Goal: Task Accomplishment & Management: Manage account settings

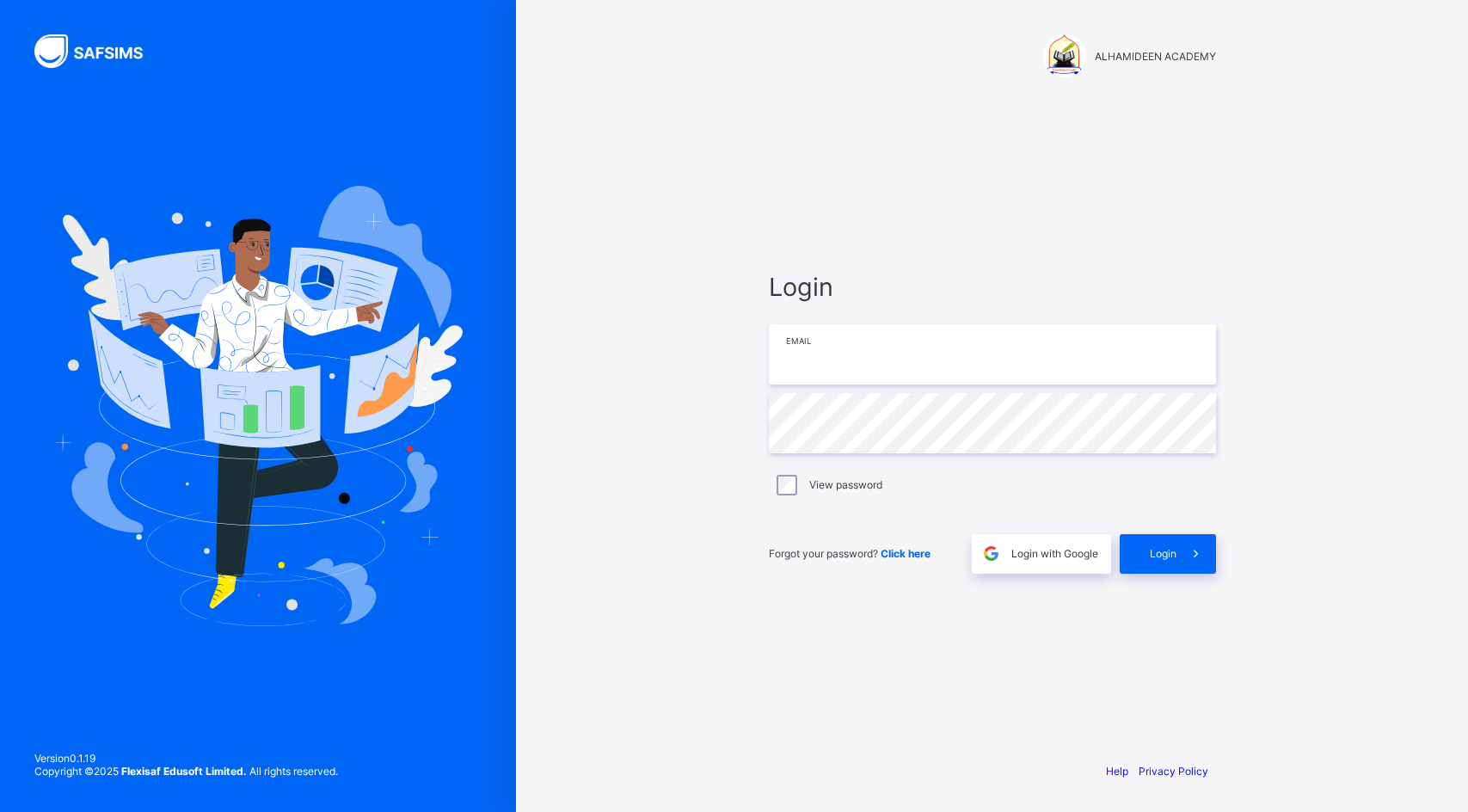
click at [943, 367] on input "email" at bounding box center [992, 354] width 447 height 60
type input "**********"
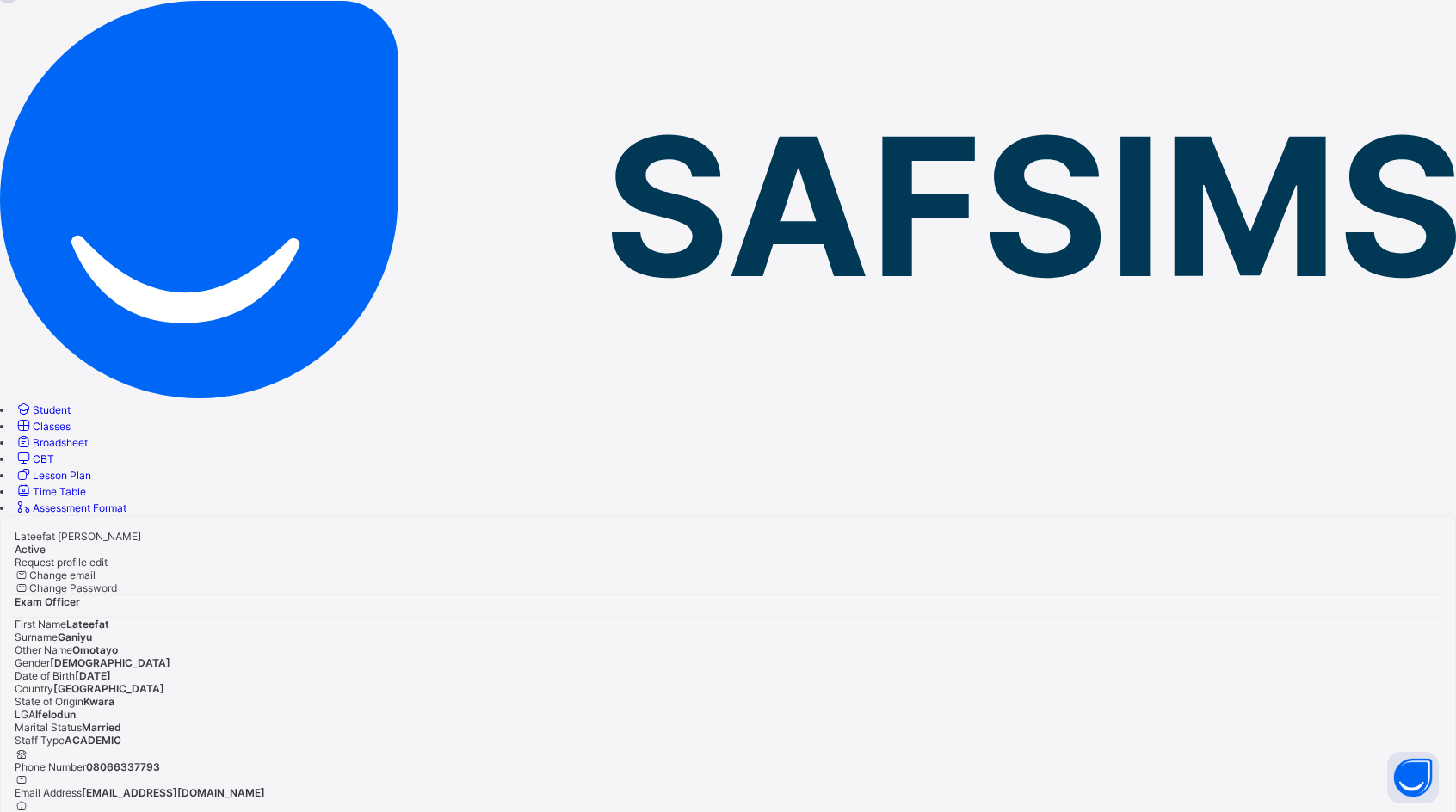
scroll to position [90, 0]
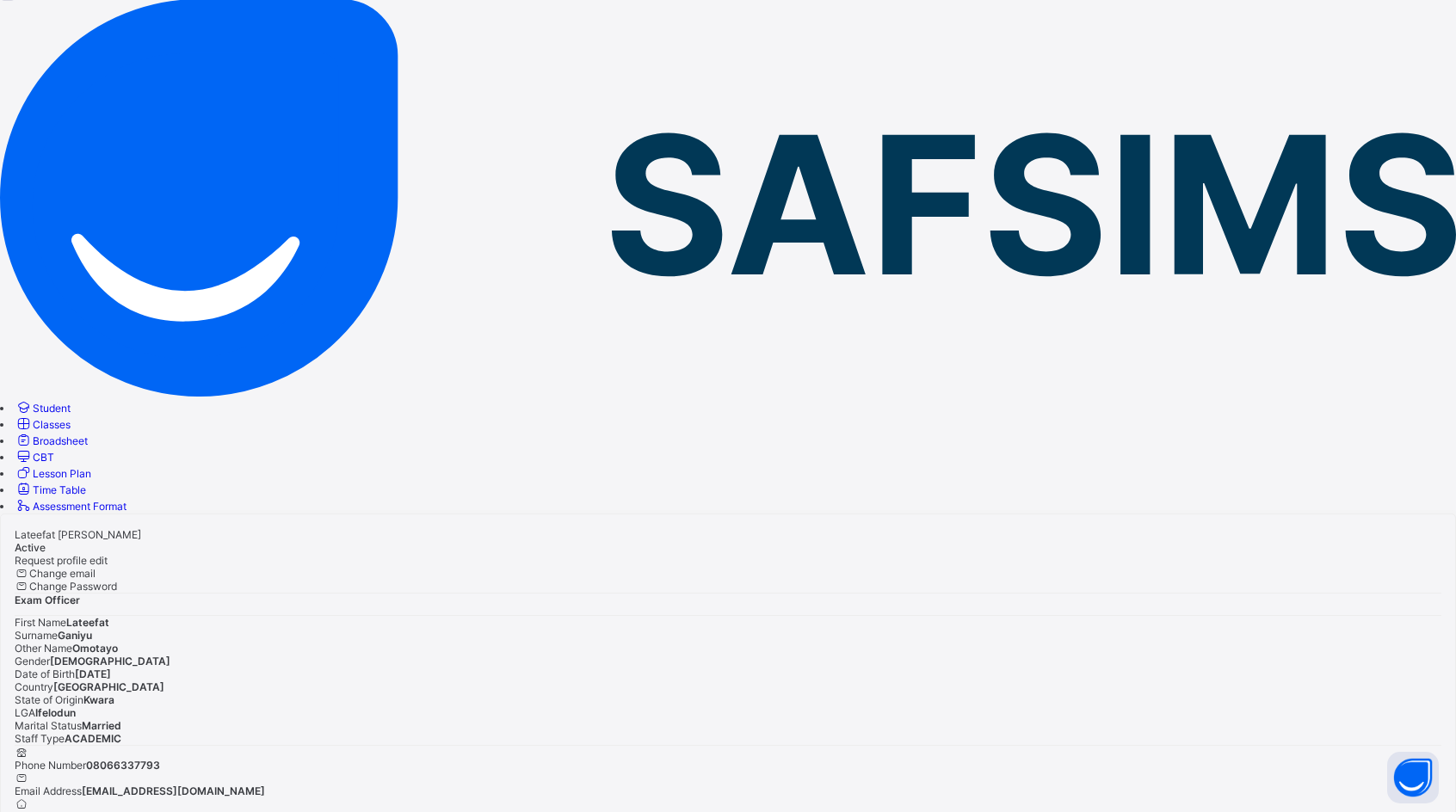
click at [71, 418] on span "Classes" at bounding box center [51, 424] width 38 height 13
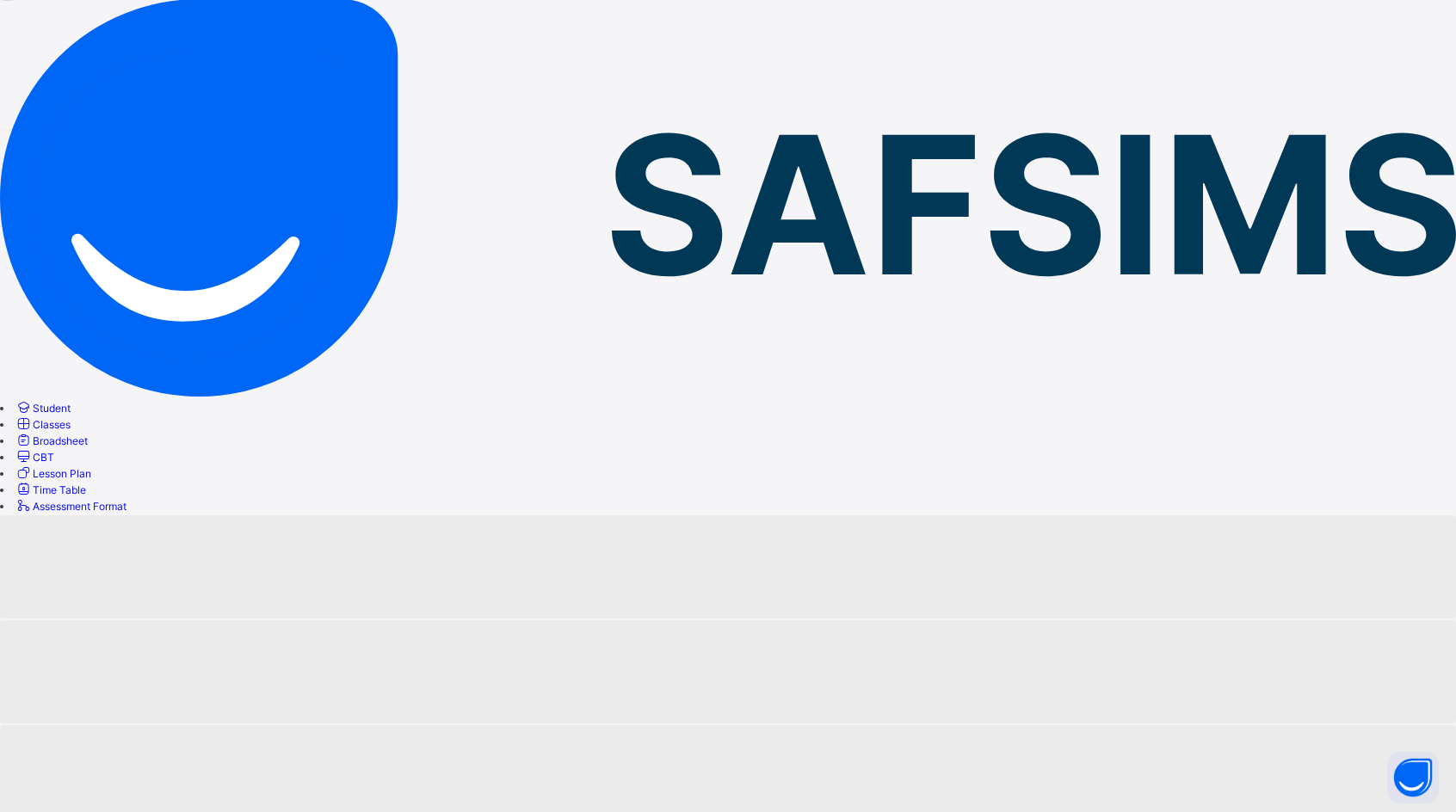
click at [71, 418] on span "Classes" at bounding box center [51, 424] width 38 height 13
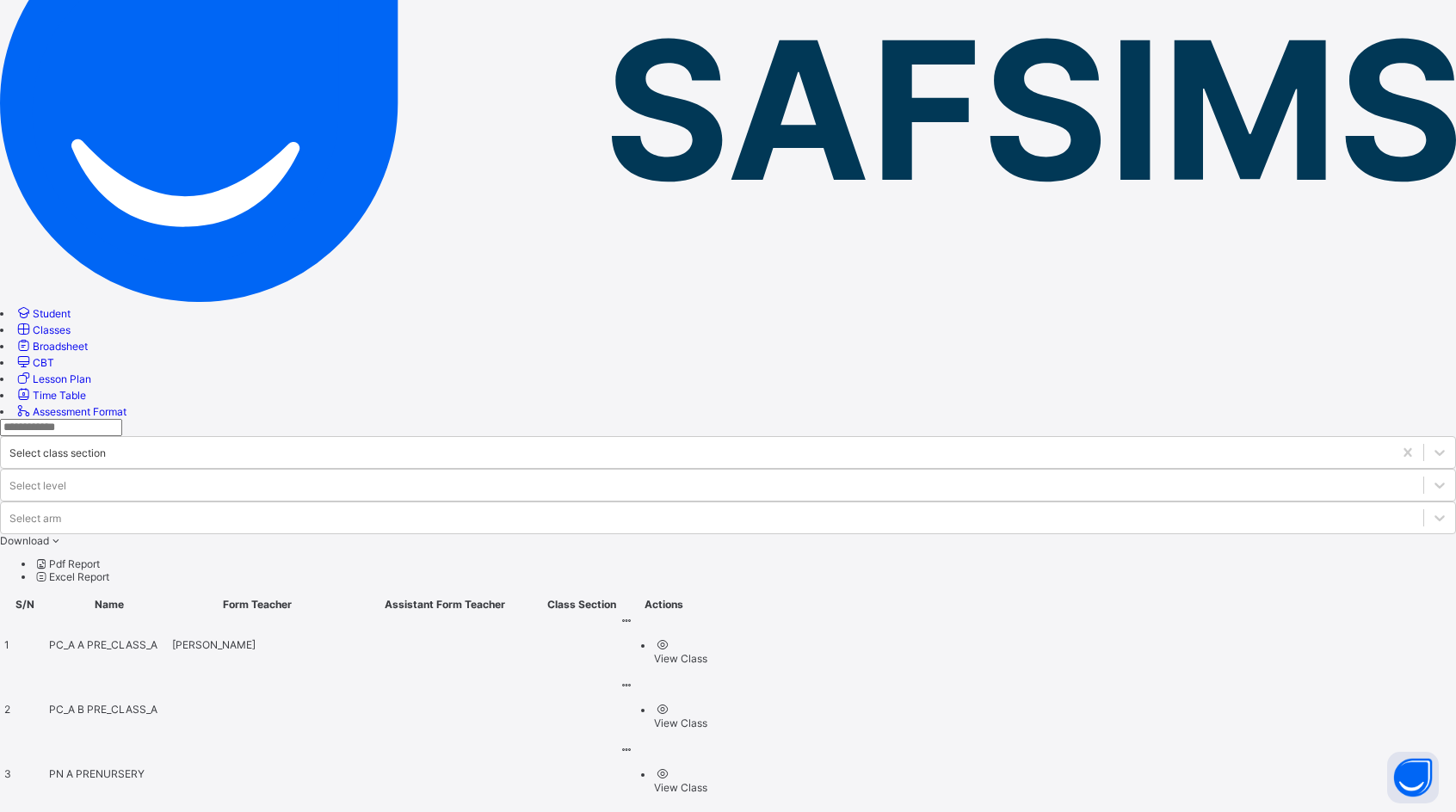
scroll to position [258, 0]
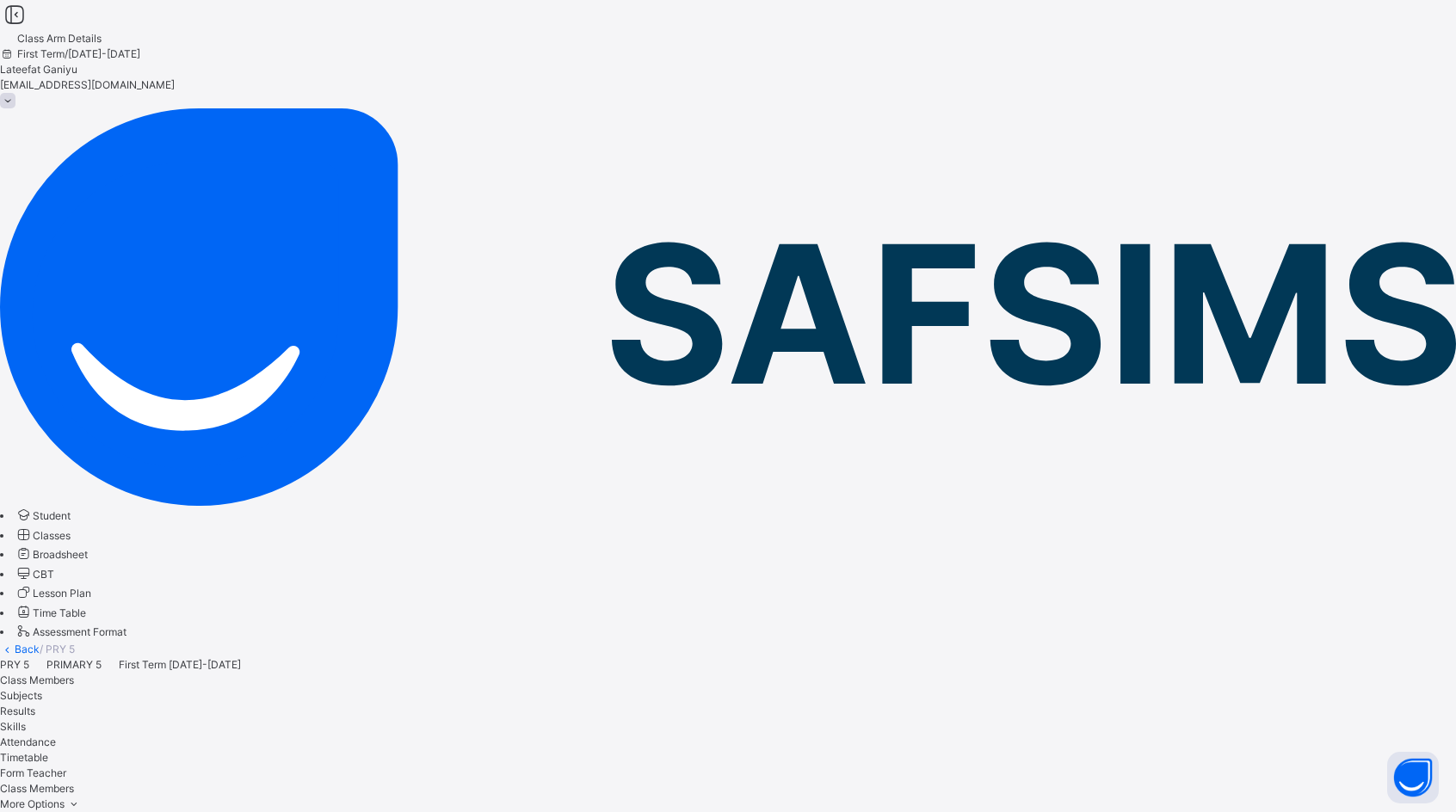
click at [56, 735] on span "Attendance" at bounding box center [27, 741] width 56 height 13
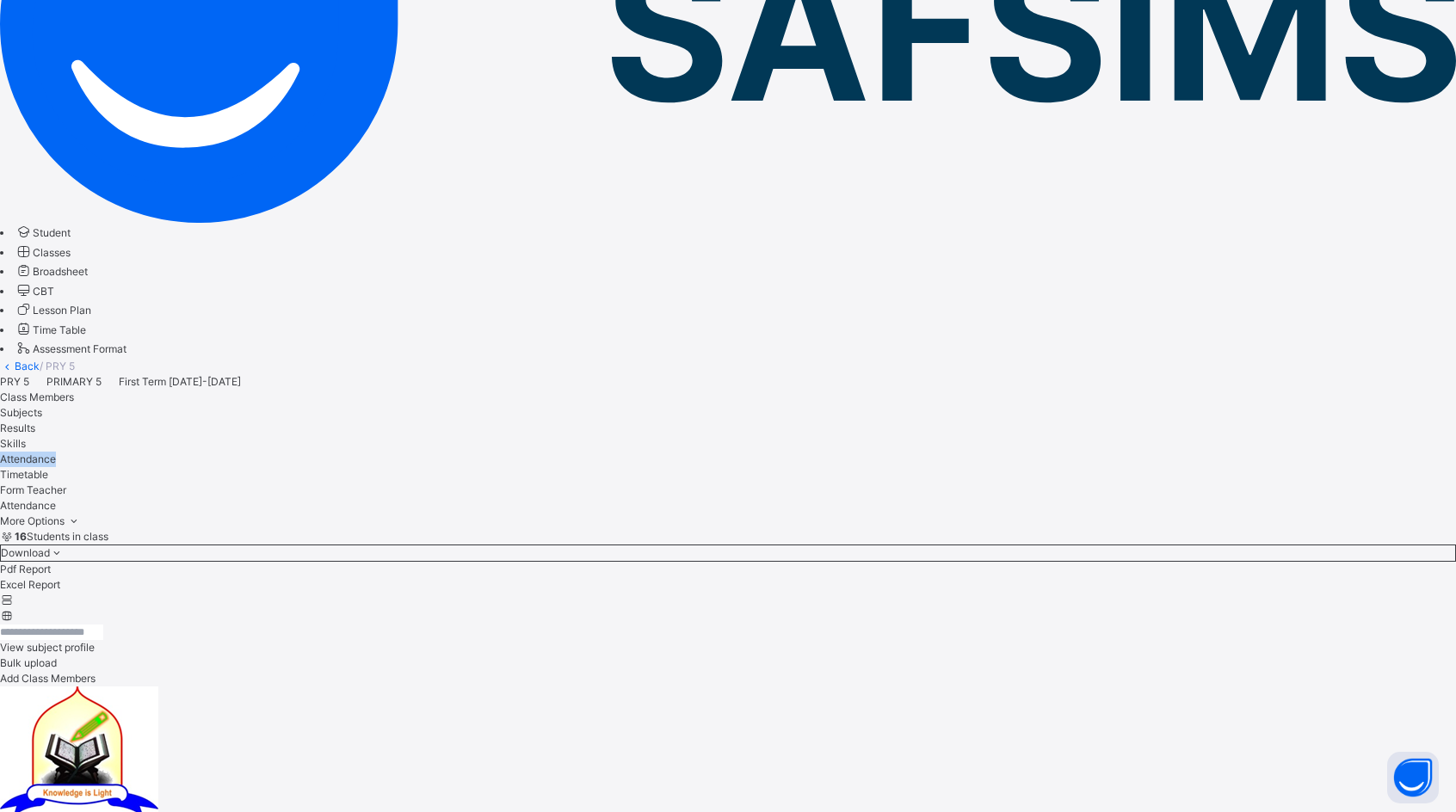
scroll to position [430, 0]
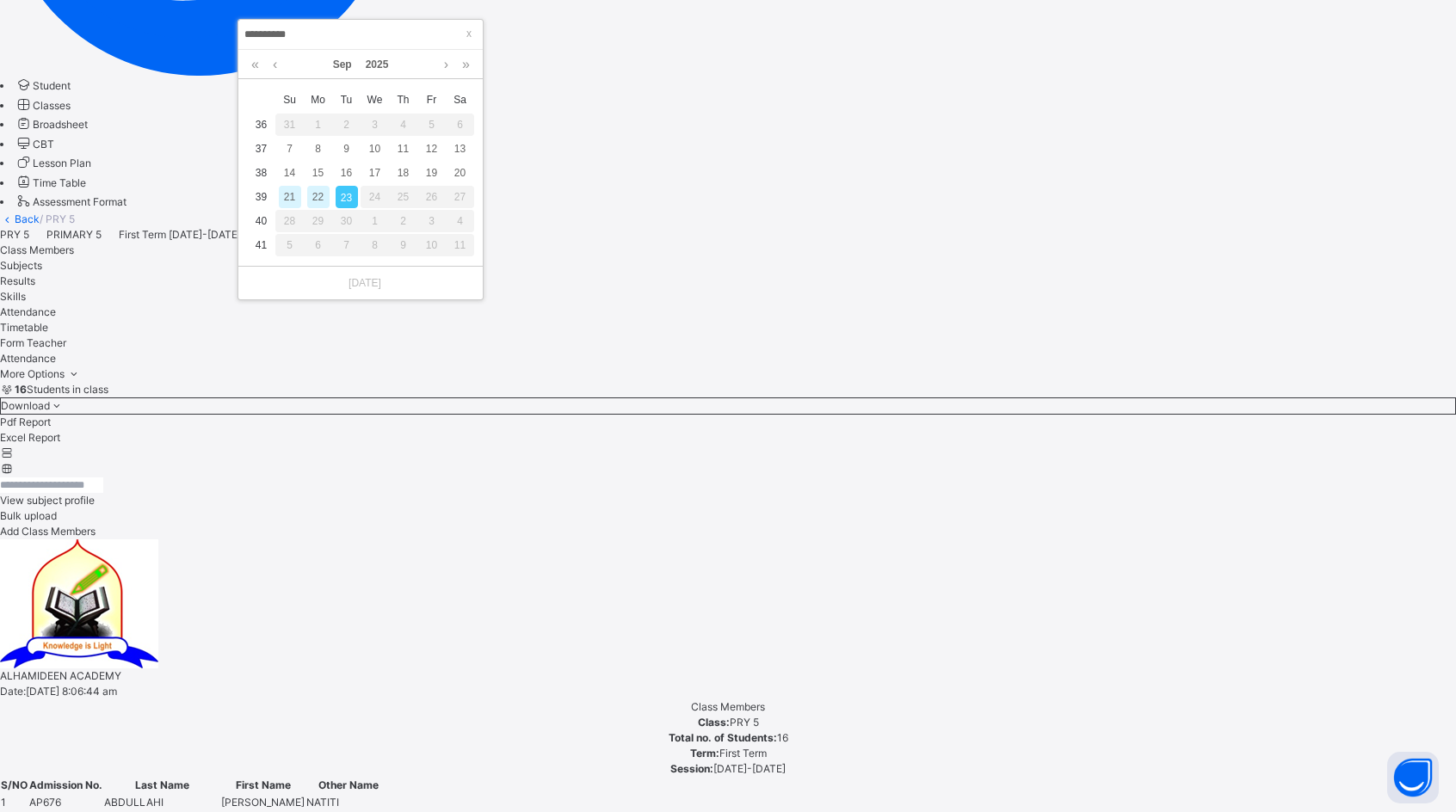
click at [316, 175] on div "15" at bounding box center [317, 172] width 22 height 22
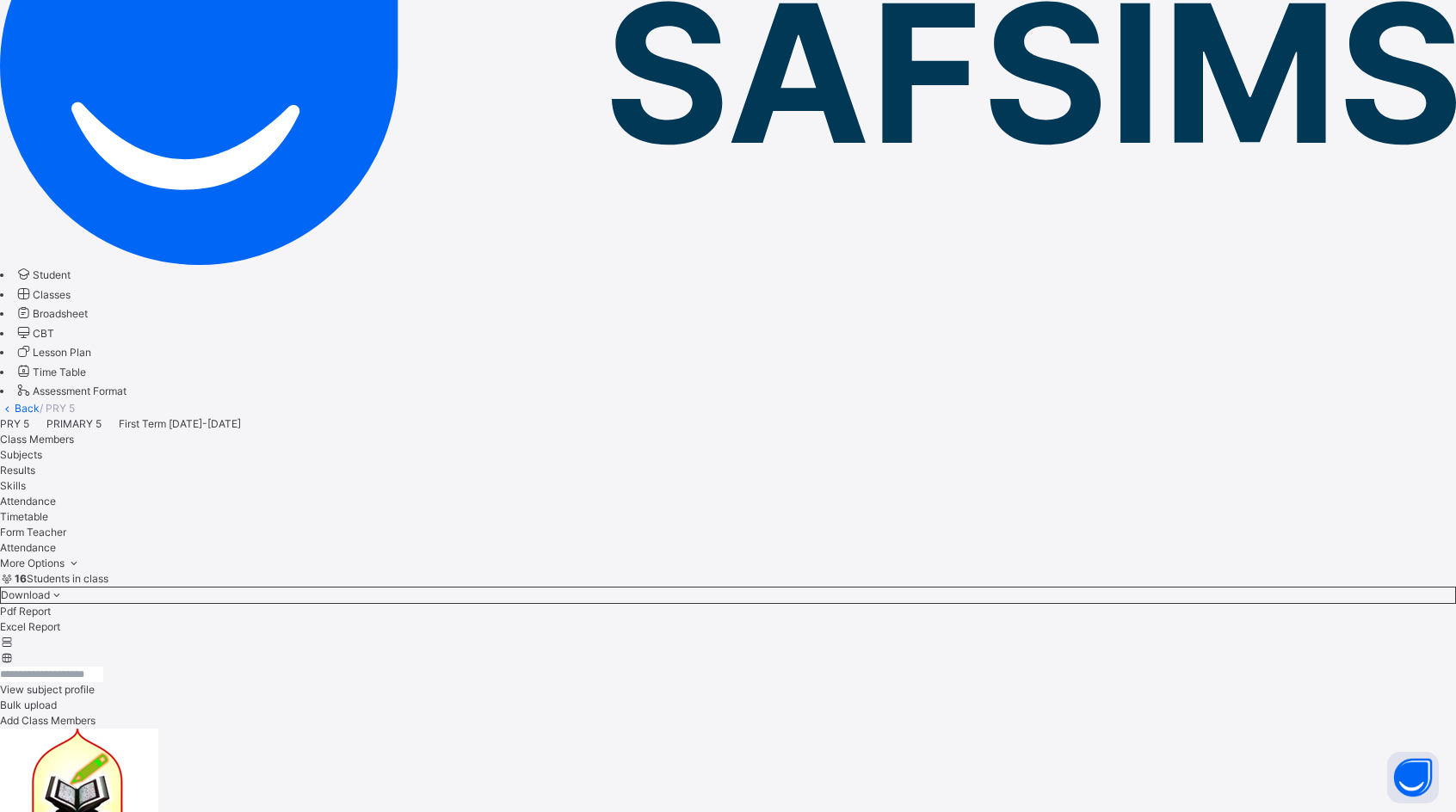
scroll to position [295, 0]
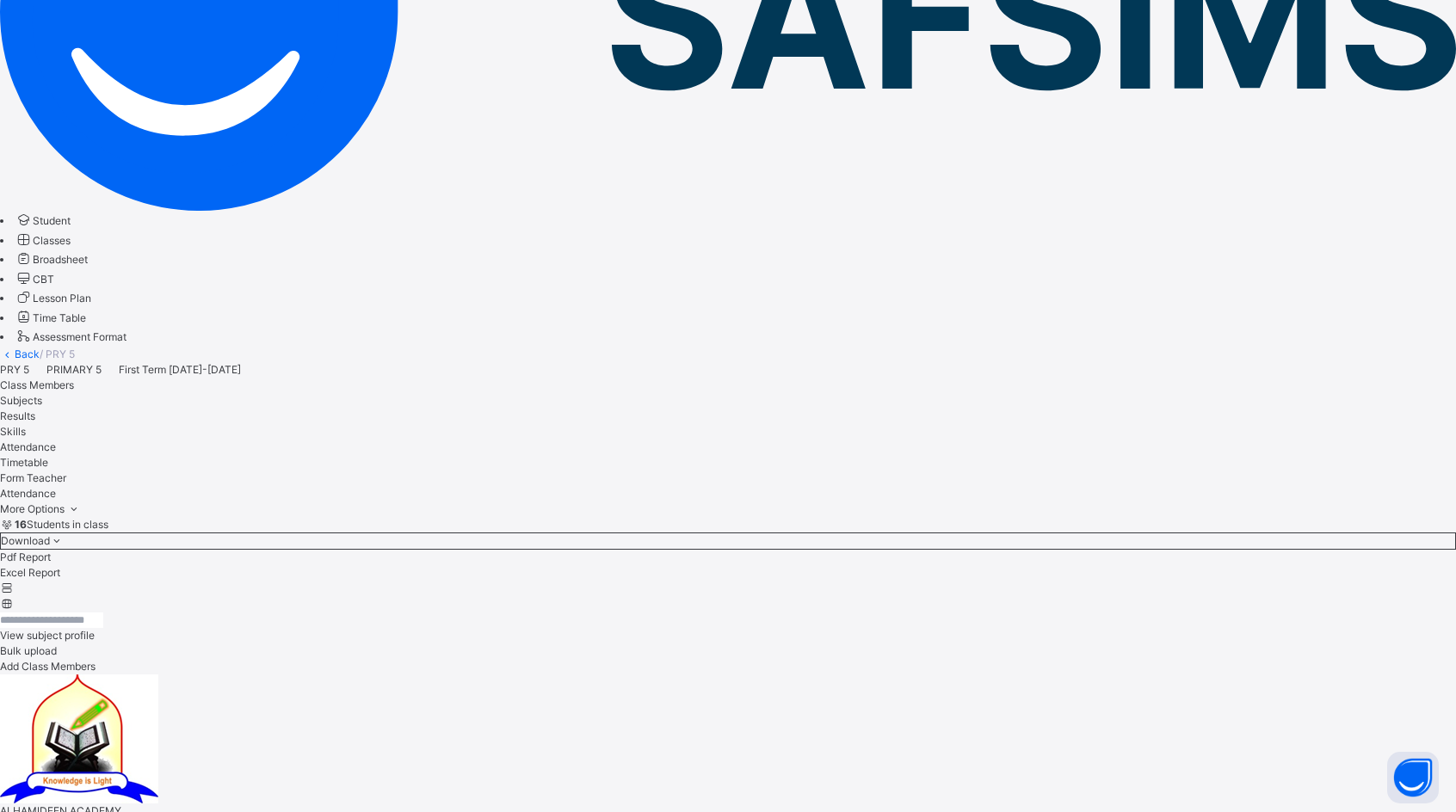
type input "****"
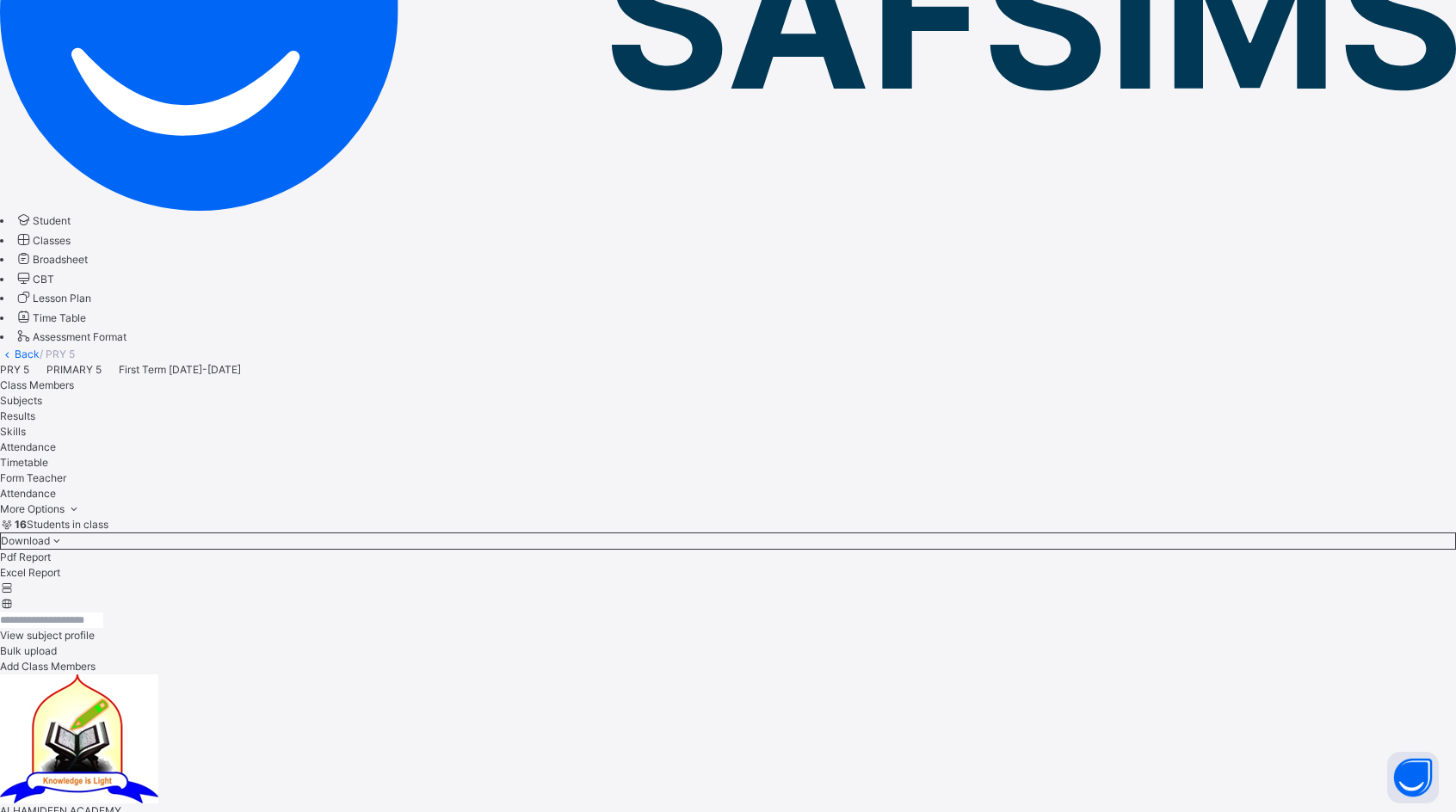
type input "****"
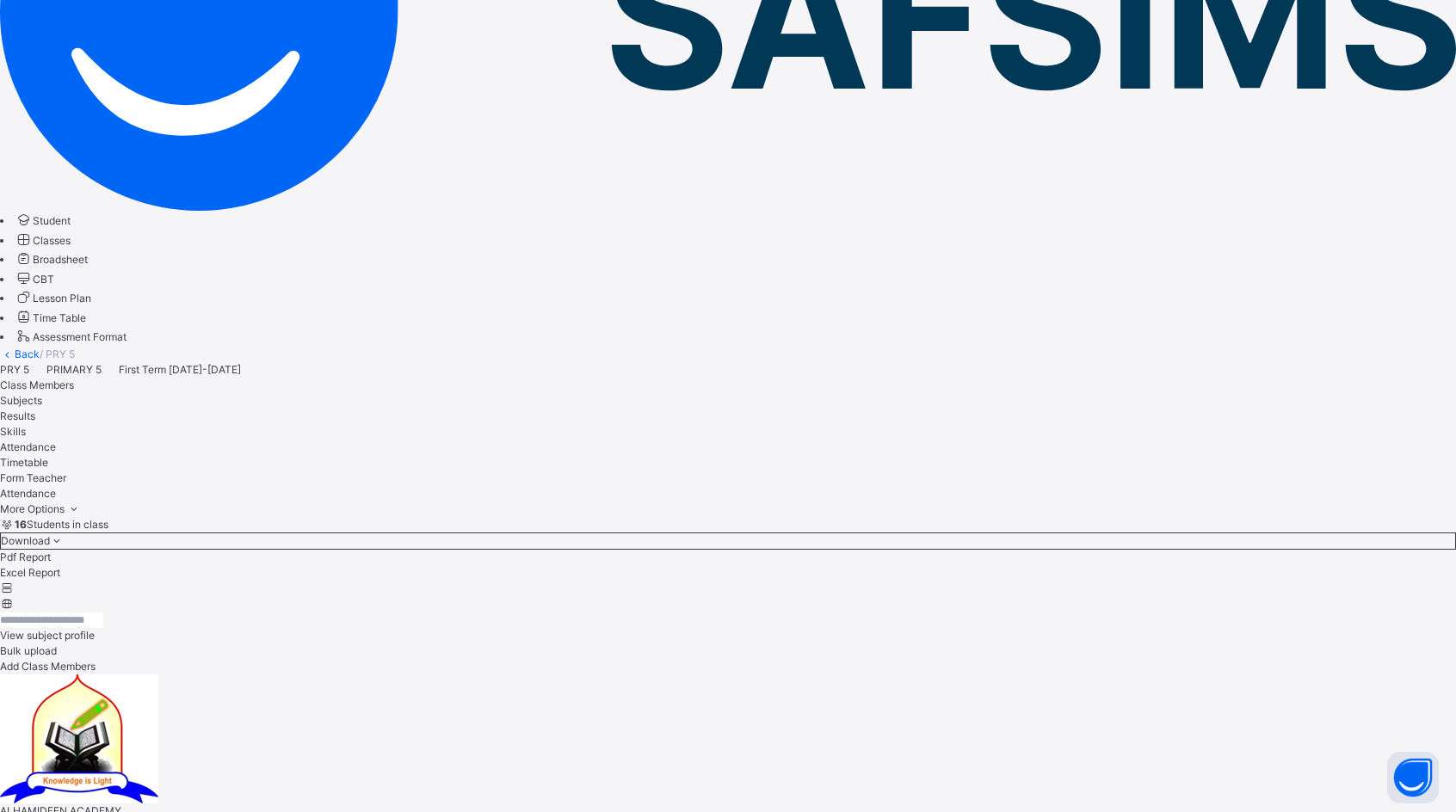
type input "*"
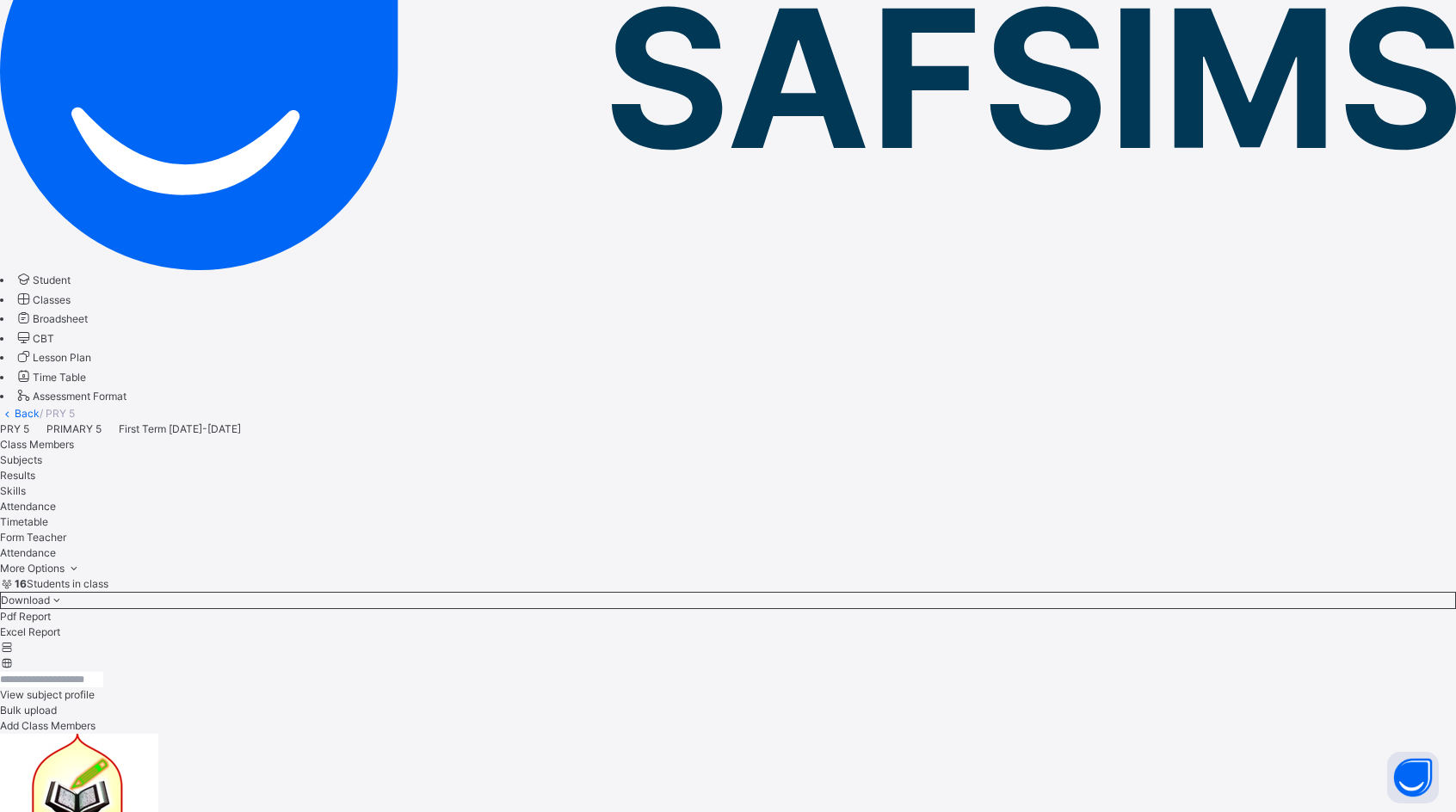
scroll to position [209, 0]
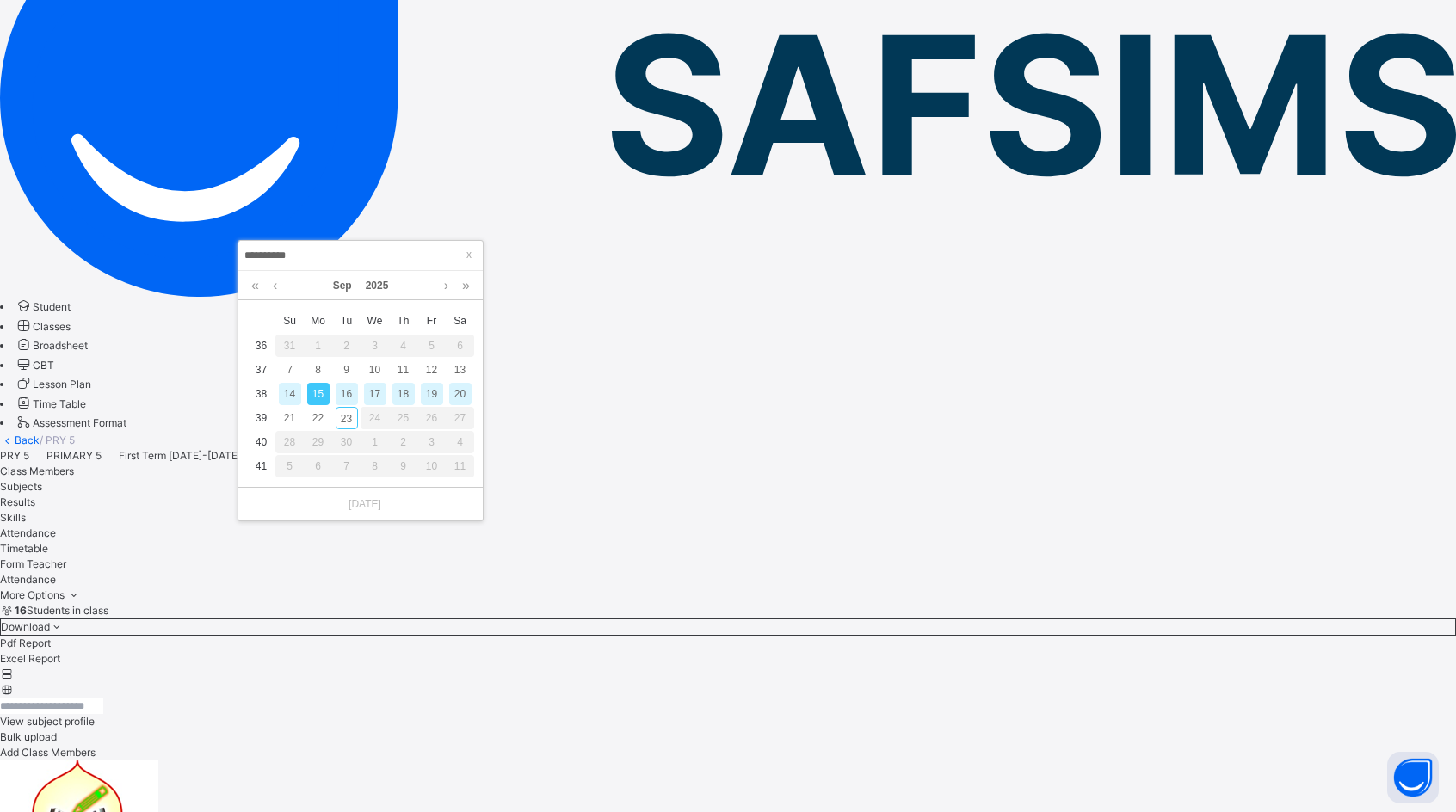
click at [399, 252] on input "**********" at bounding box center [360, 255] width 234 height 19
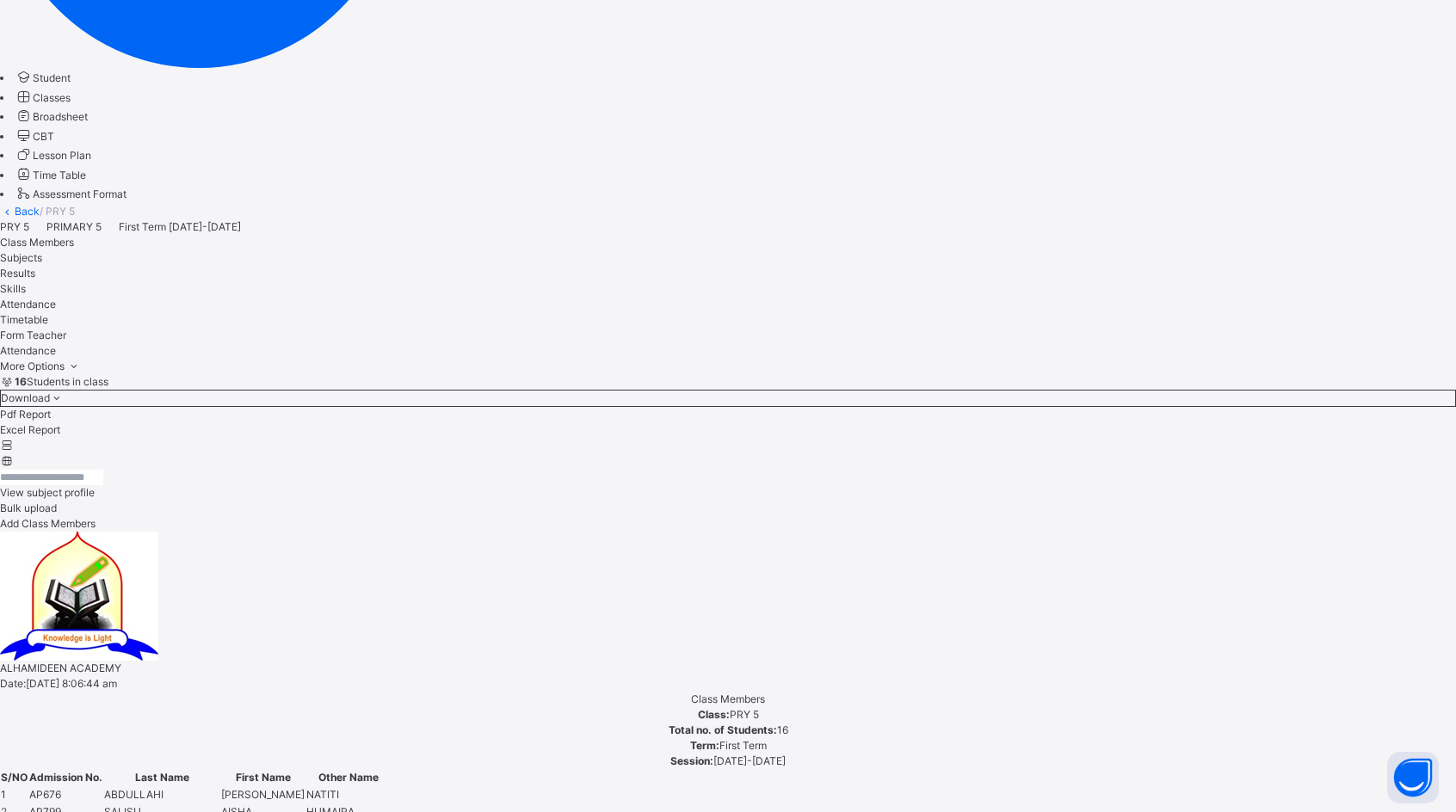
scroll to position [381, 0]
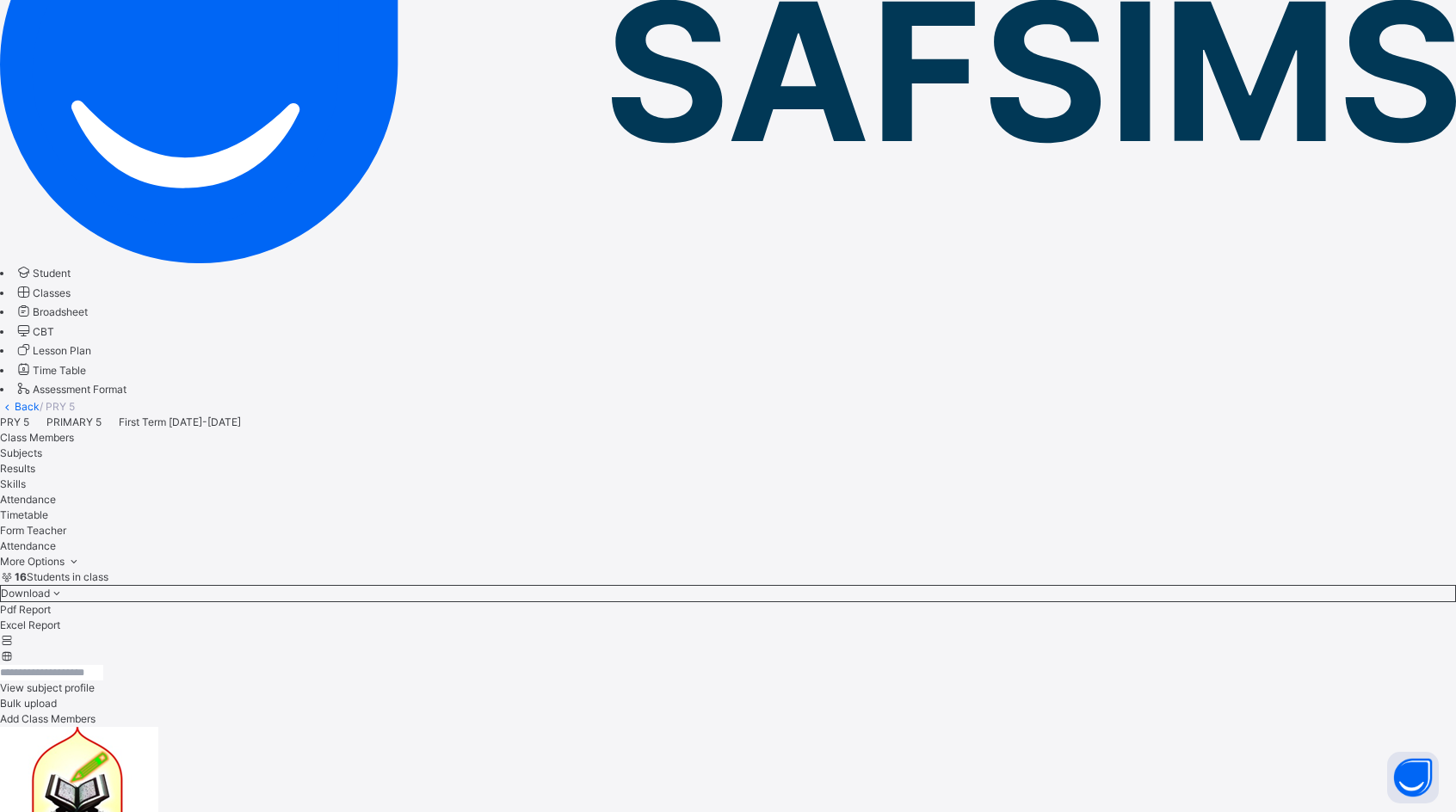
scroll to position [258, 0]
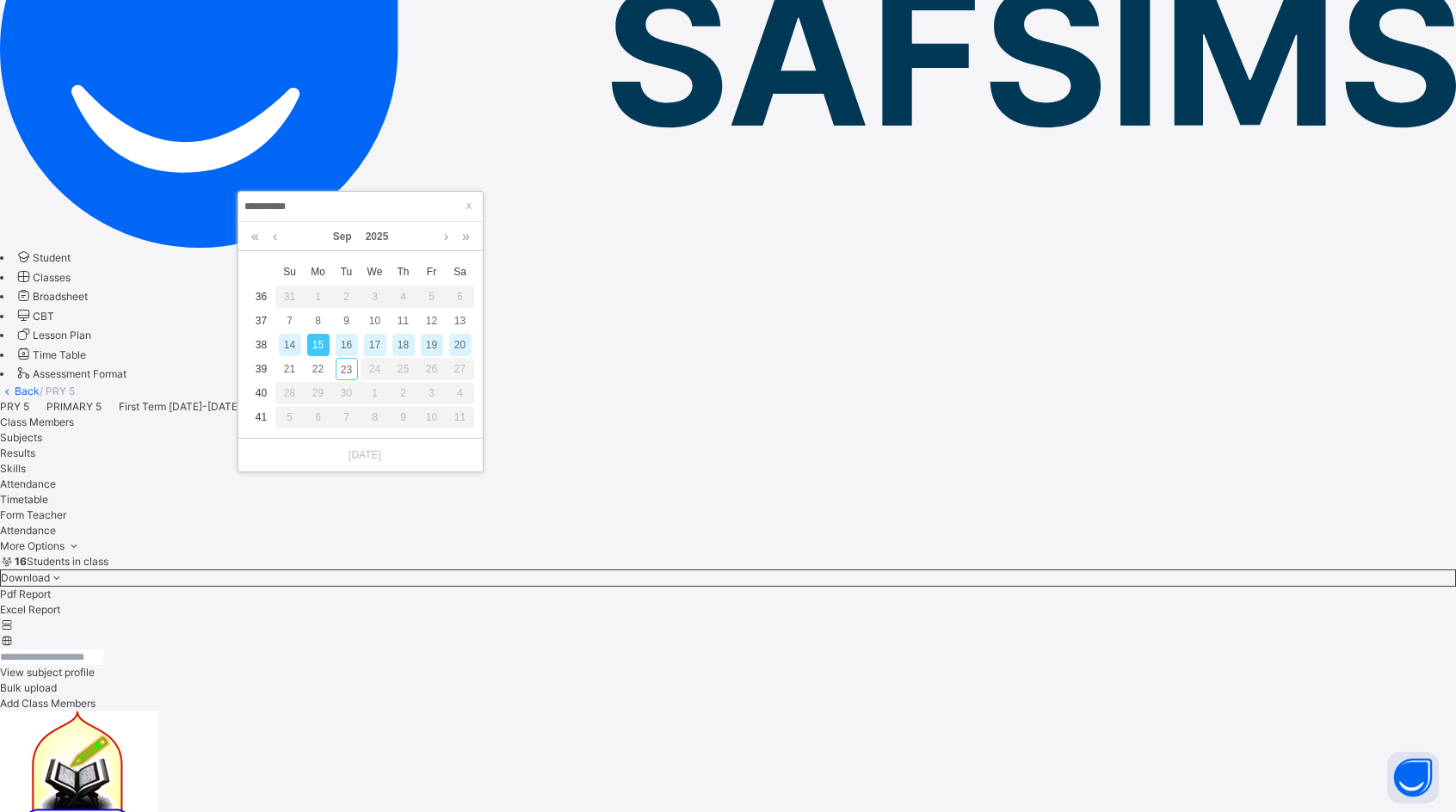
click at [350, 341] on div "16" at bounding box center [347, 345] width 22 height 22
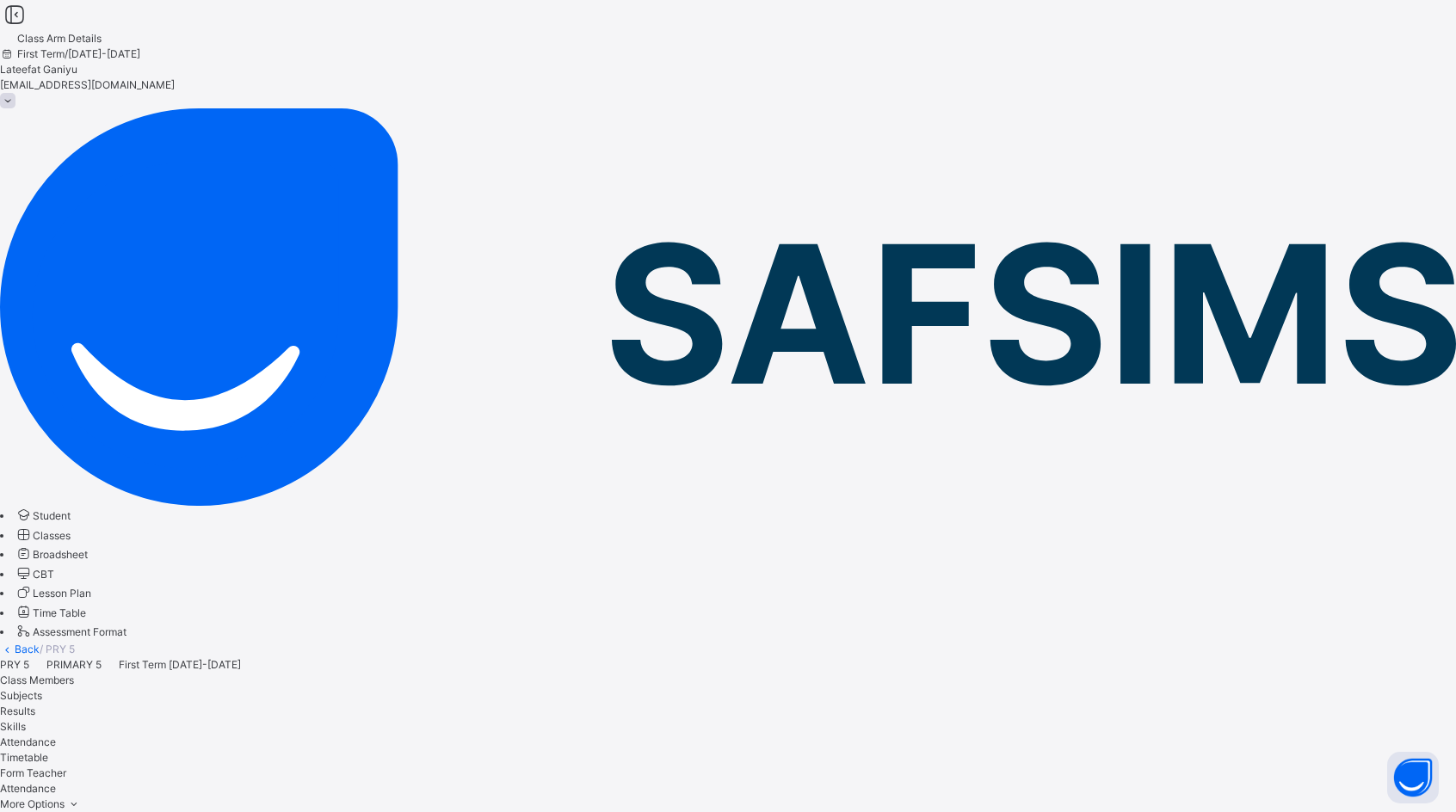
scroll to position [172, 0]
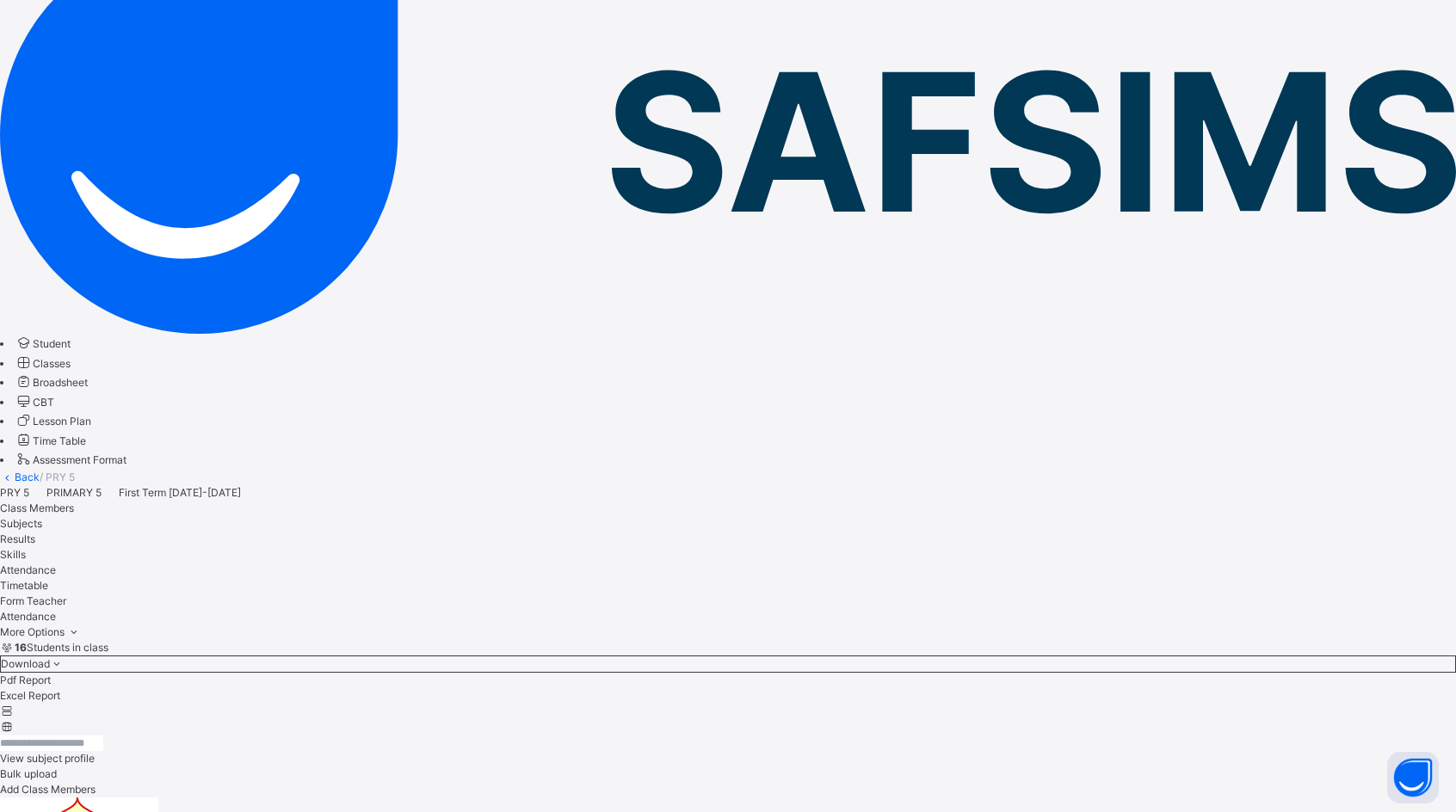
click at [414, 485] on div "PRY 5 PRIMARY 5 First Term [DATE]-[DATE]" at bounding box center [728, 493] width 1456 height 16
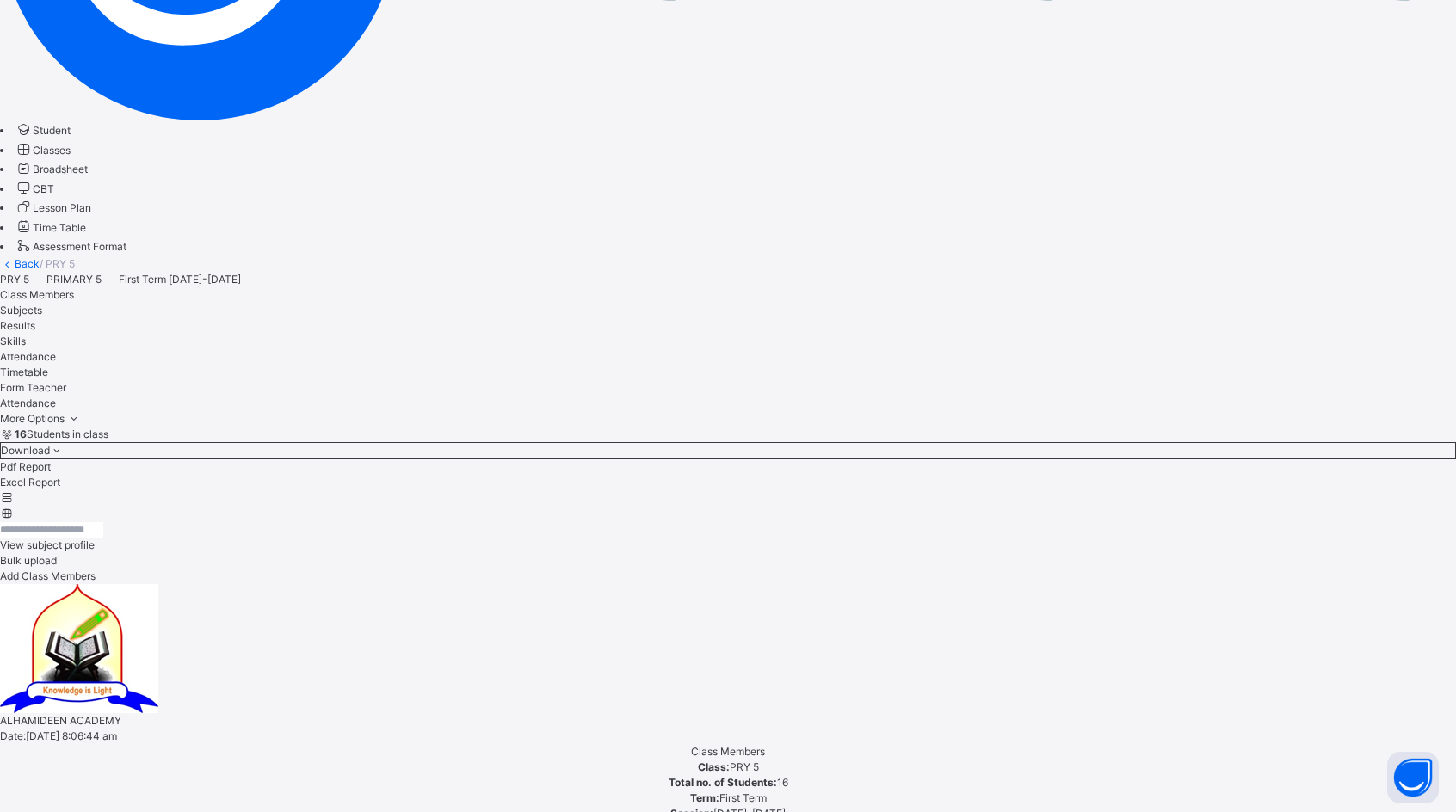
scroll to position [381, 0]
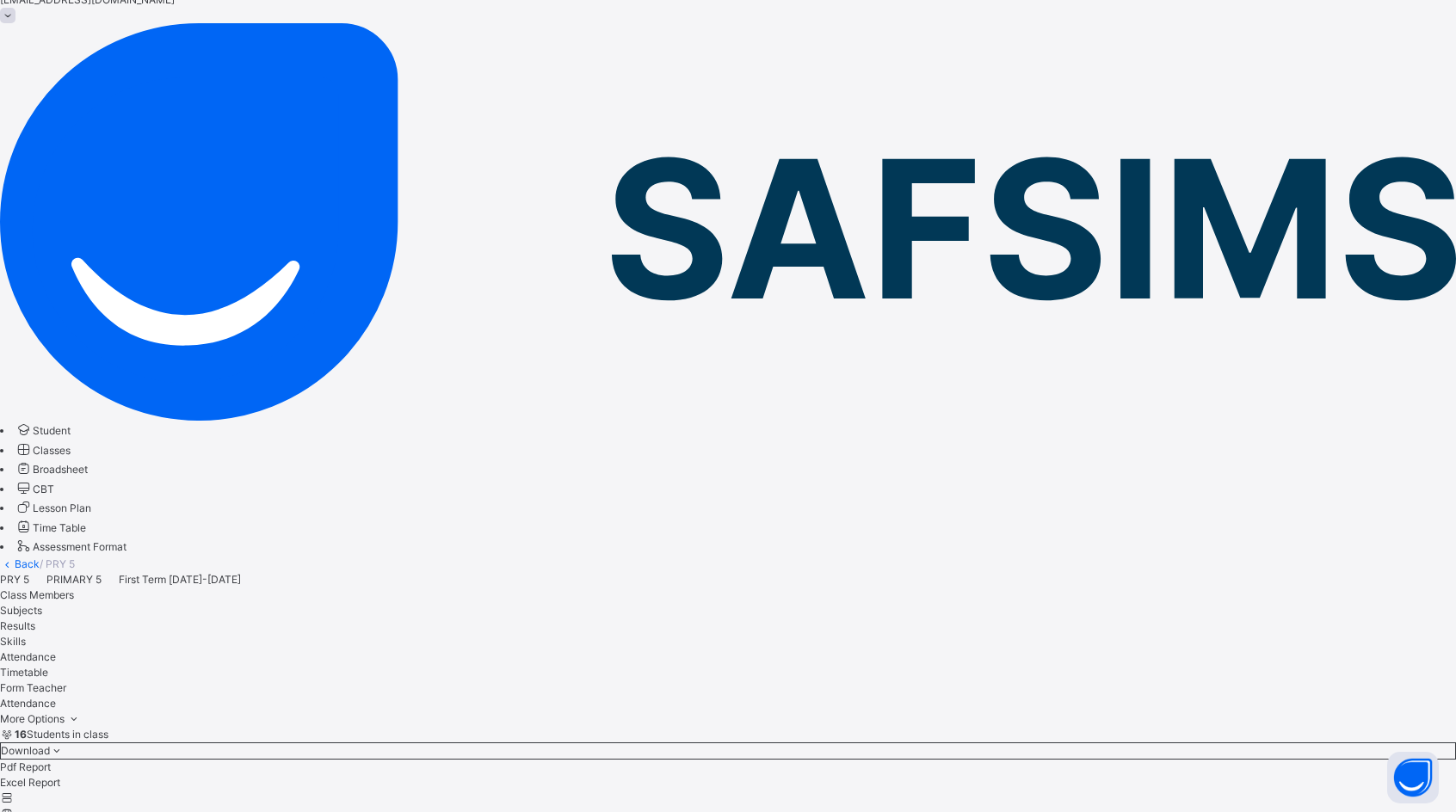
scroll to position [0, 0]
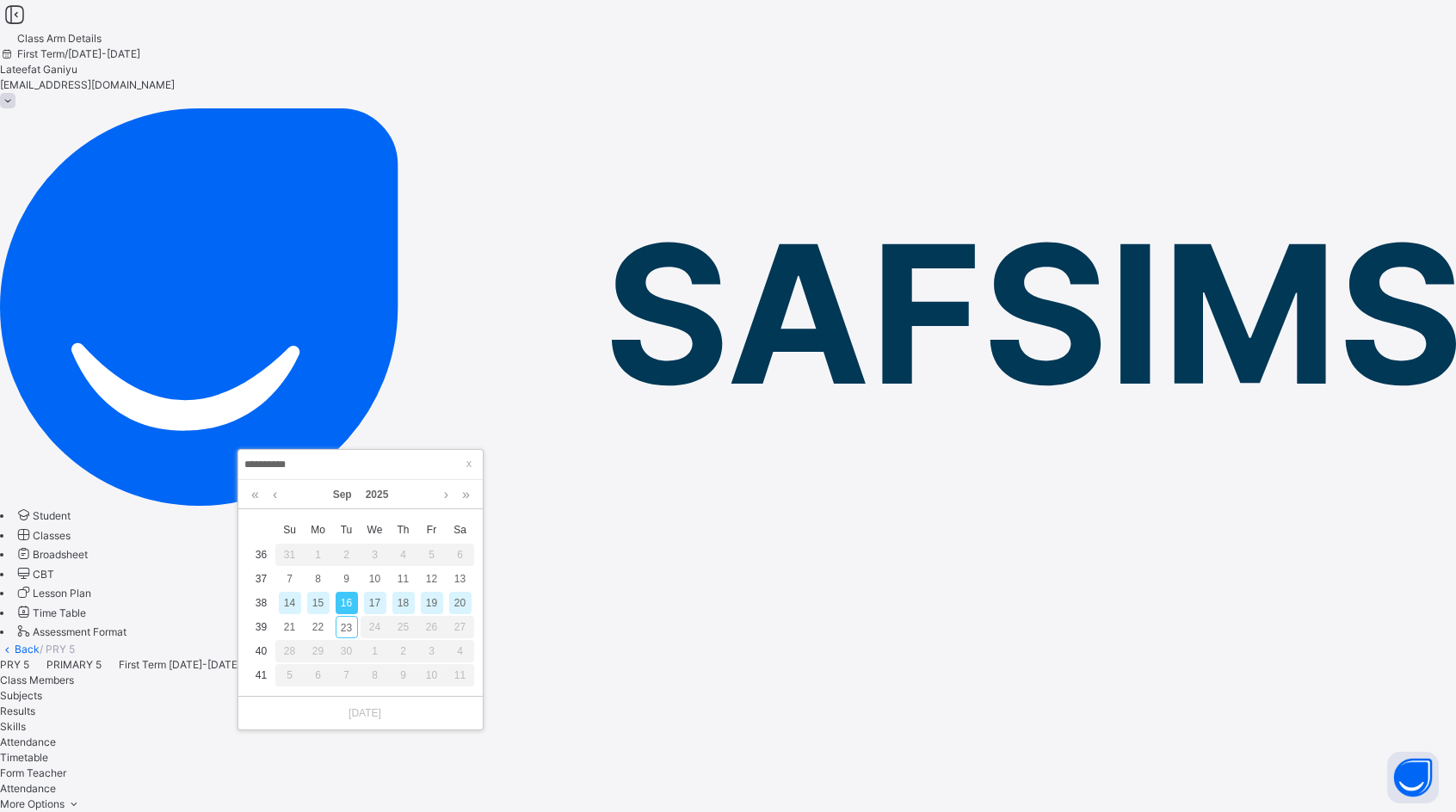
click at [379, 601] on div "17" at bounding box center [375, 602] width 22 height 22
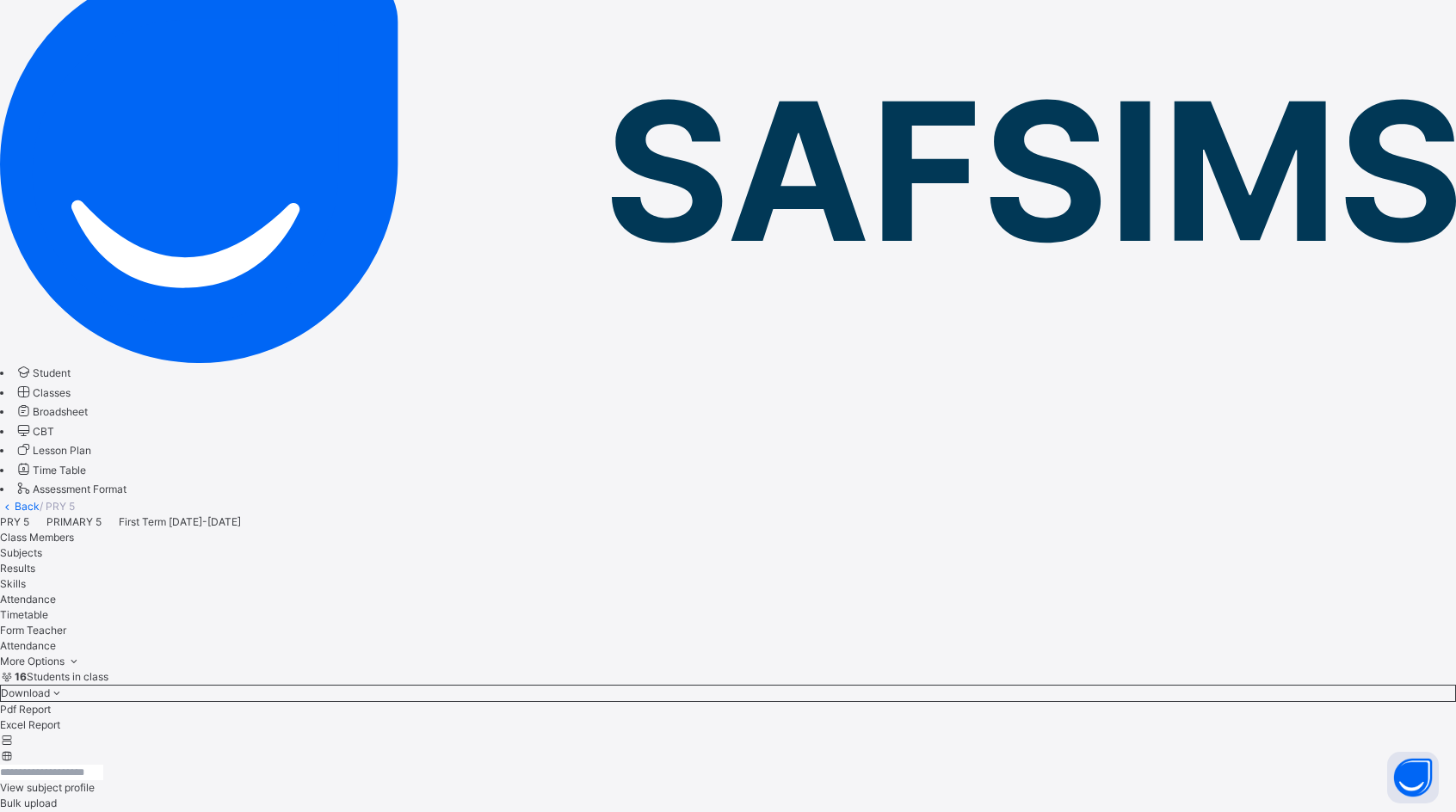
scroll to position [172, 0]
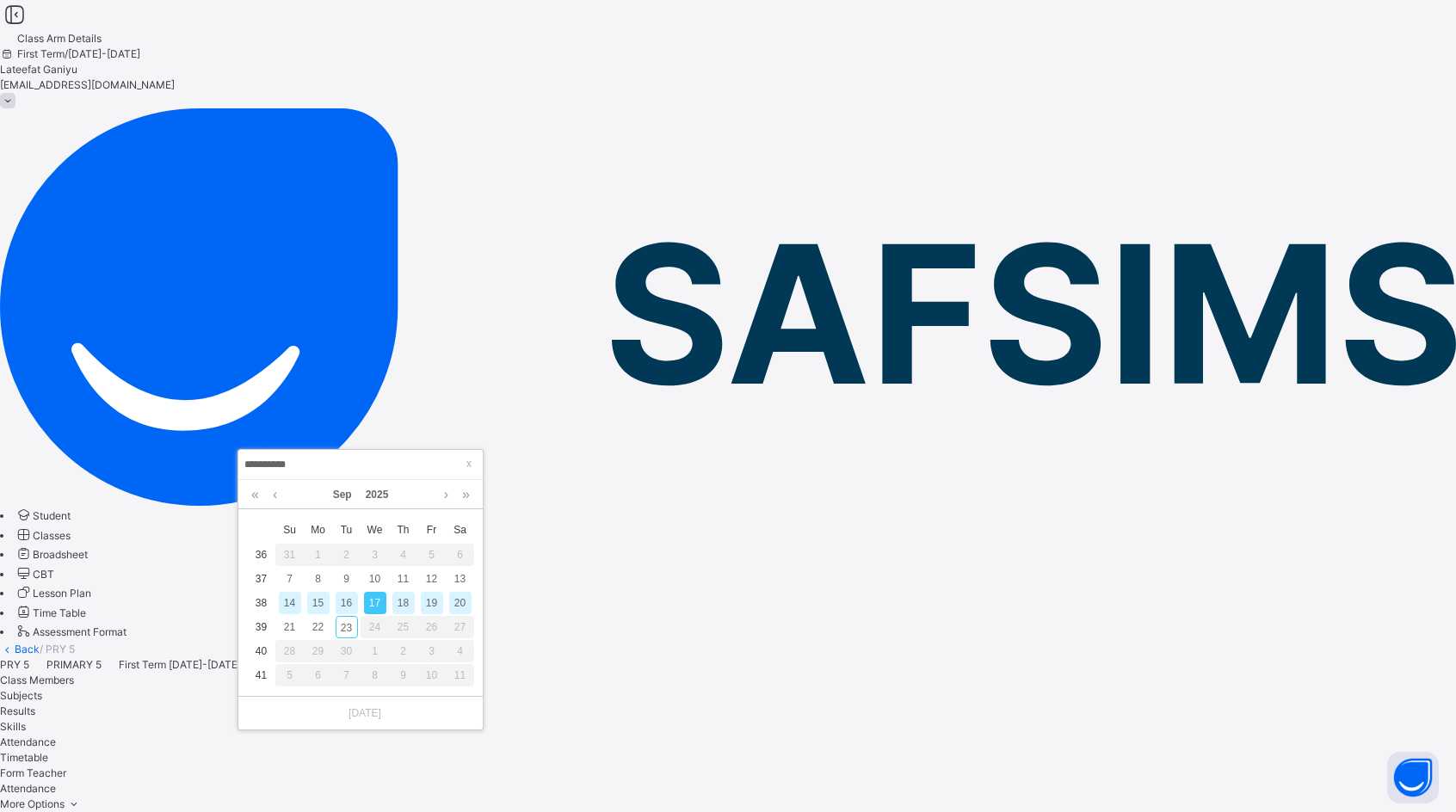
click at [406, 607] on div "18" at bounding box center [403, 602] width 22 height 22
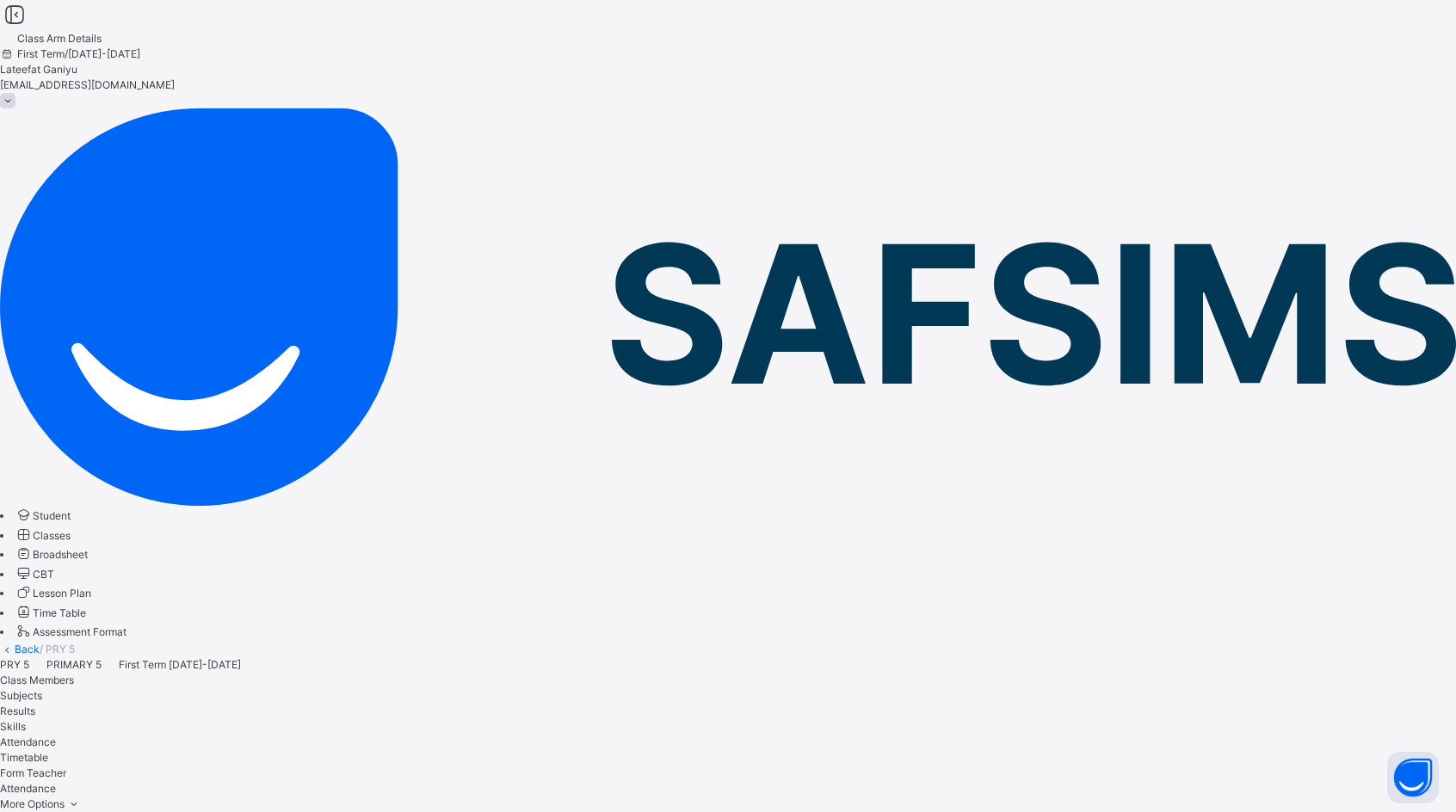
scroll to position [86, 0]
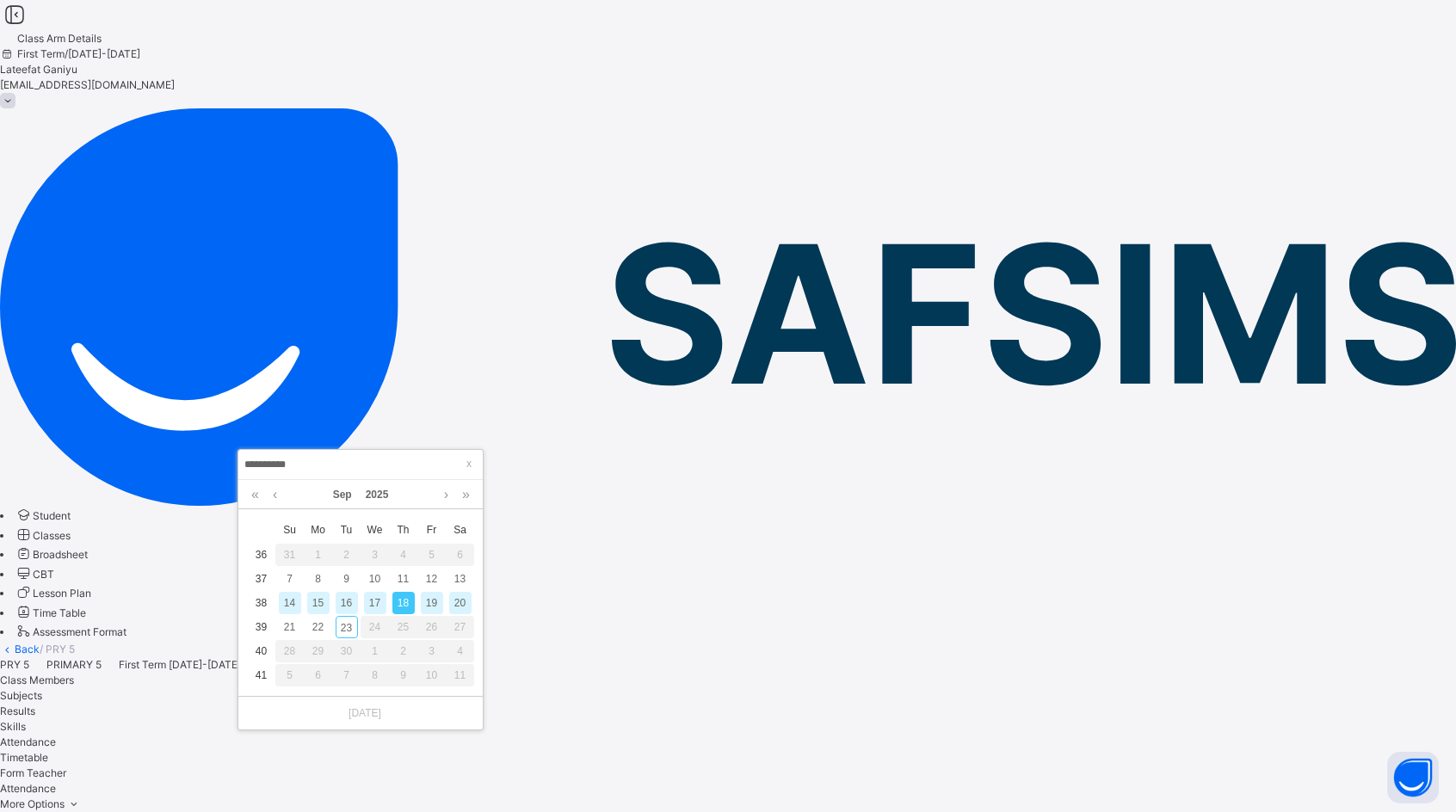
click at [434, 607] on div "19" at bounding box center [431, 602] width 22 height 22
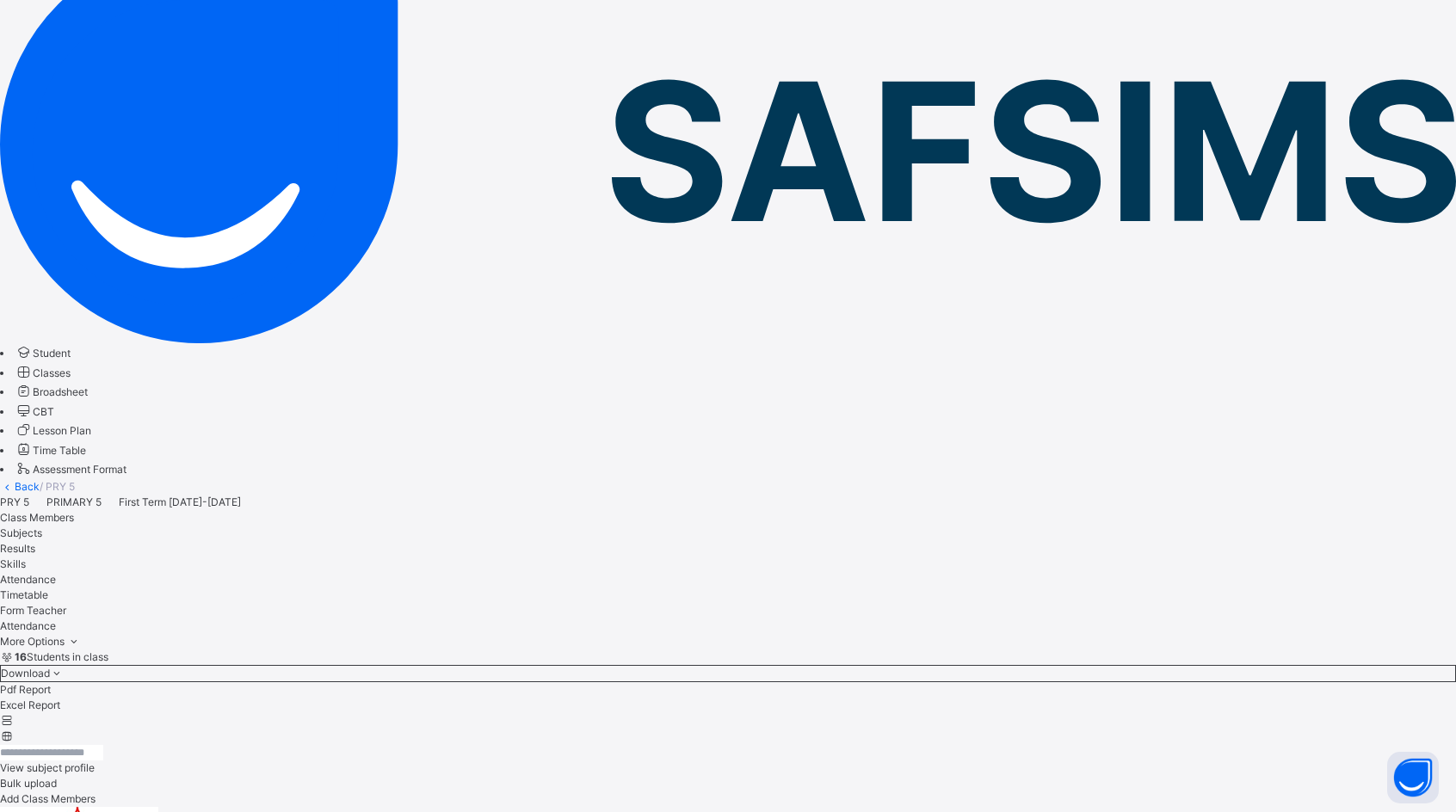
scroll to position [172, 0]
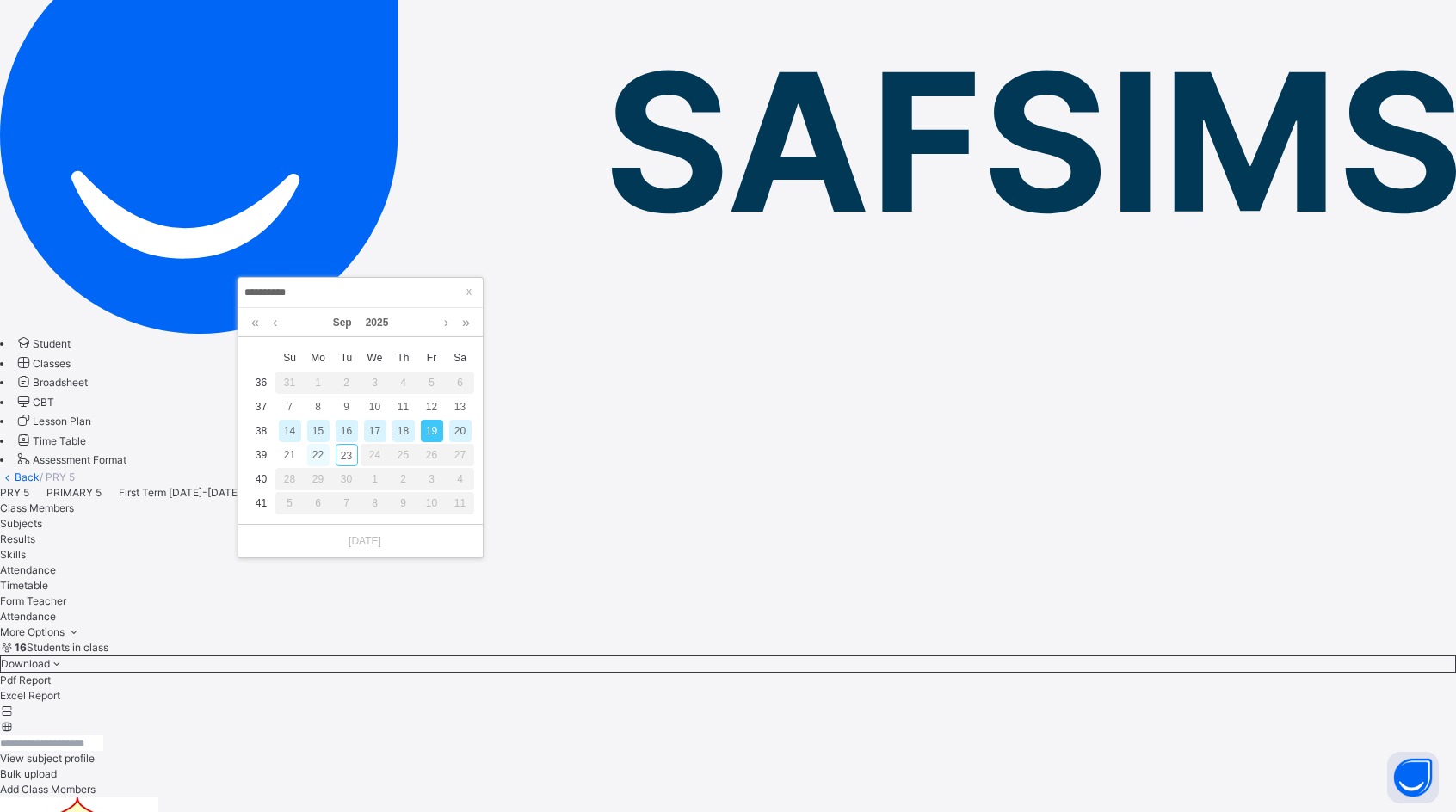
click at [317, 455] on div "22" at bounding box center [317, 454] width 22 height 22
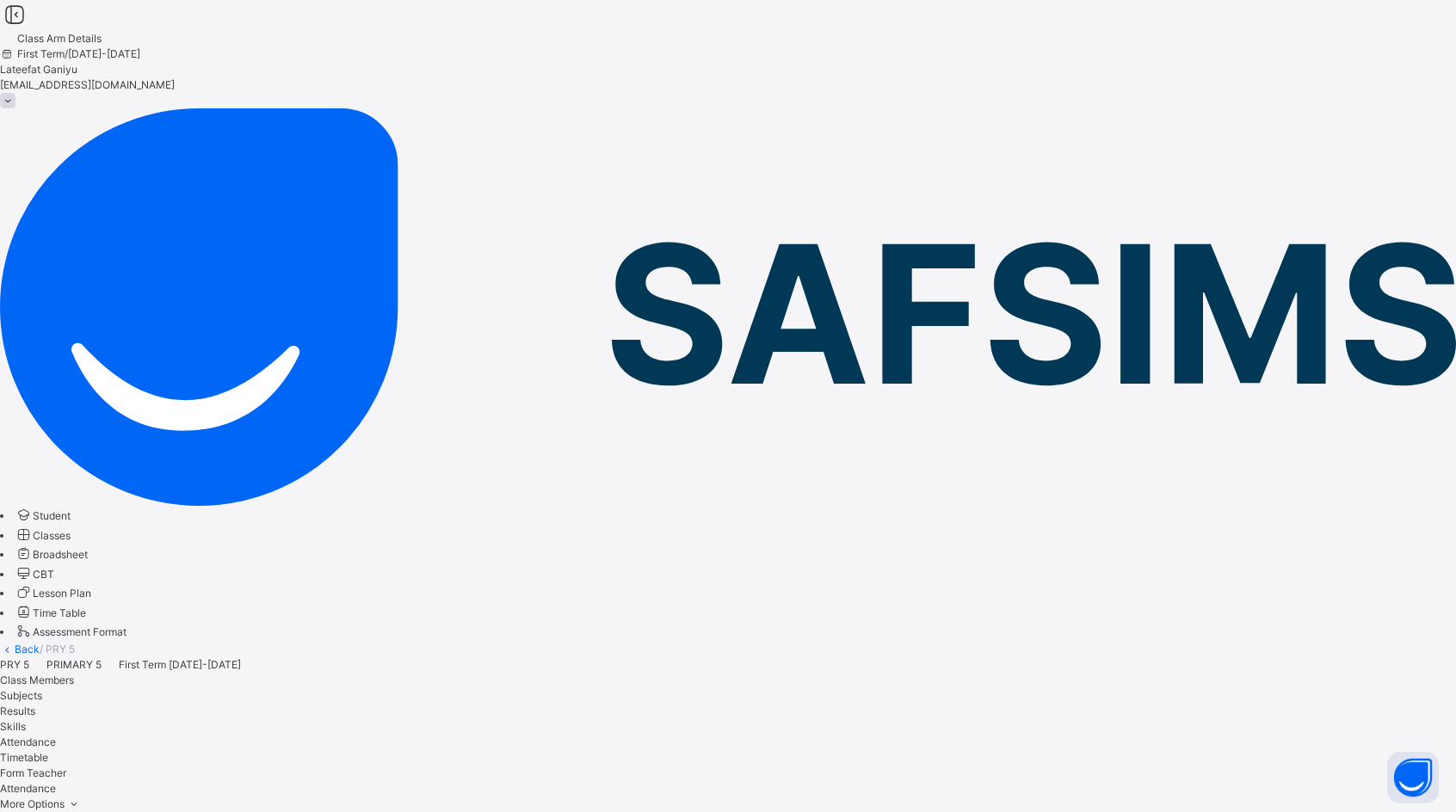
scroll to position [344, 0]
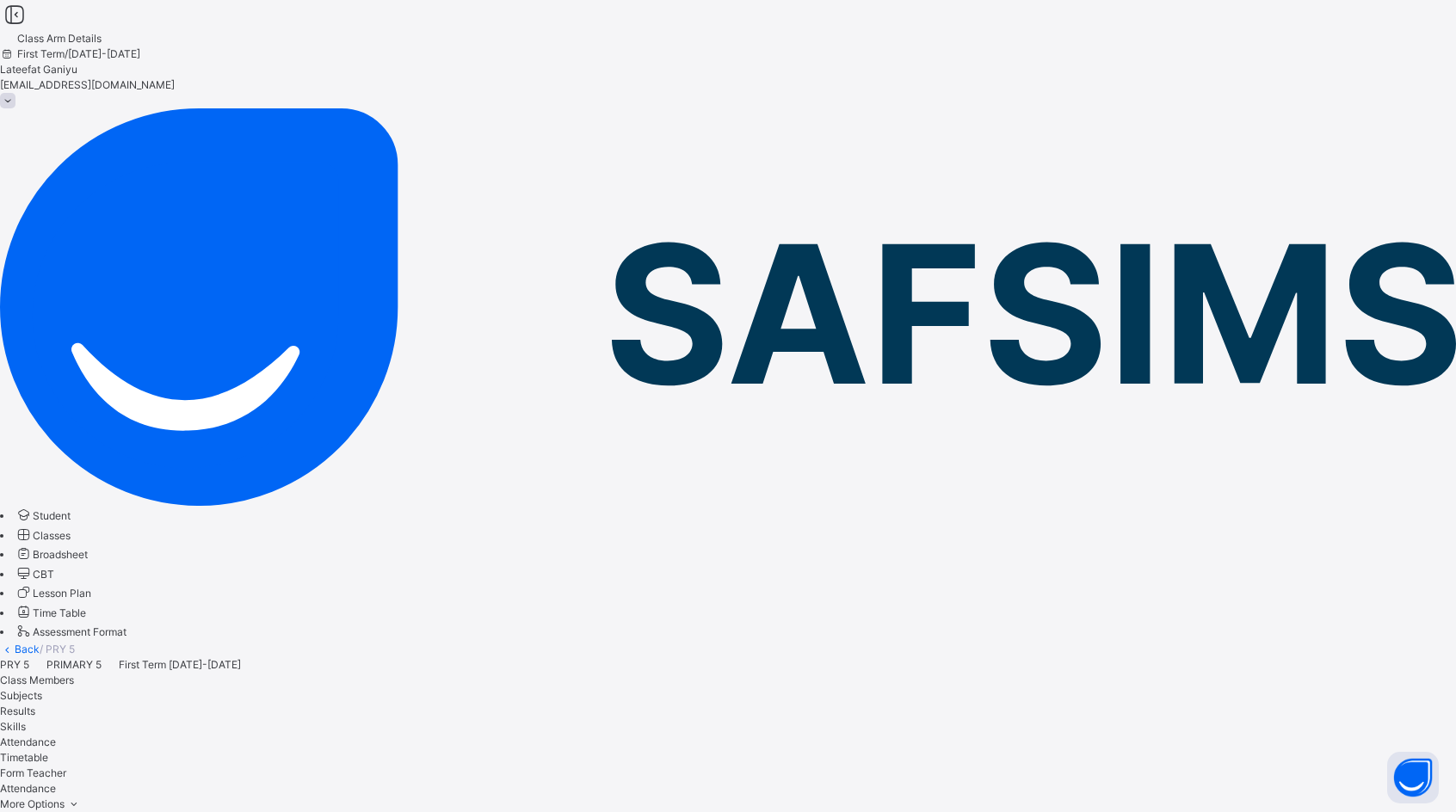
click at [347, 630] on div "23" at bounding box center [347, 627] width 22 height 22
click at [71, 529] on span "Classes" at bounding box center [51, 535] width 38 height 13
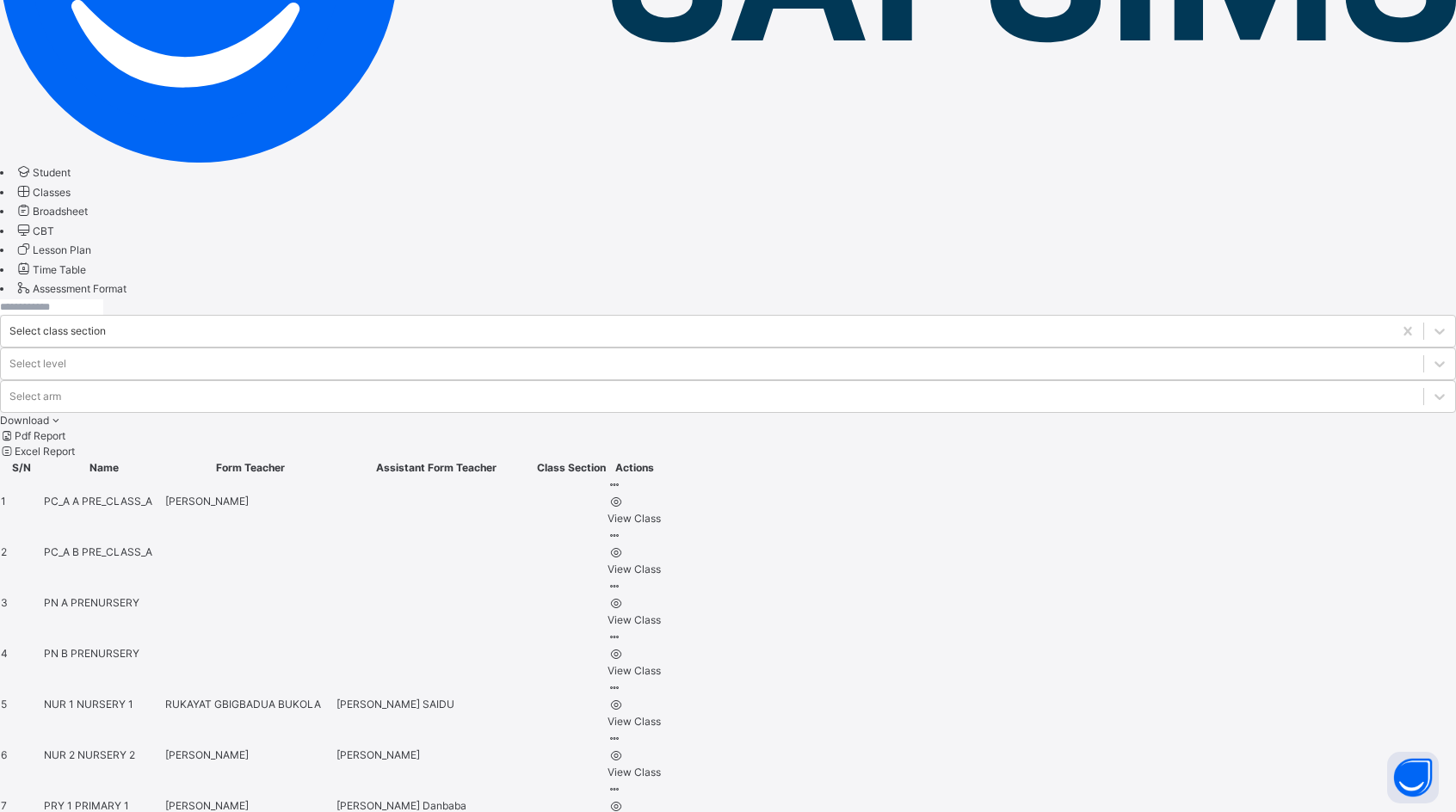
scroll to position [344, 0]
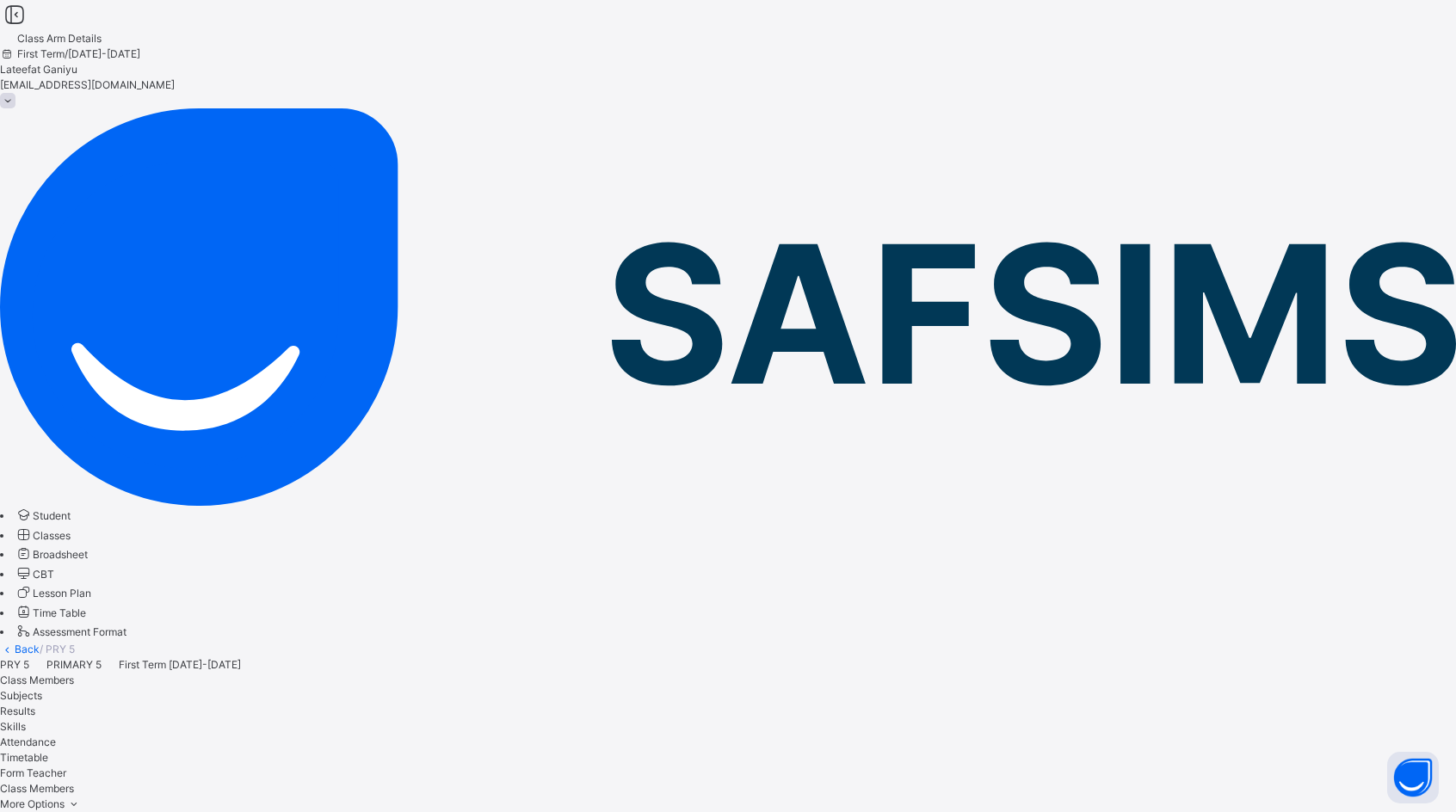
click at [42, 689] on span "Subjects" at bounding box center [21, 696] width 42 height 13
